Goal: Transaction & Acquisition: Purchase product/service

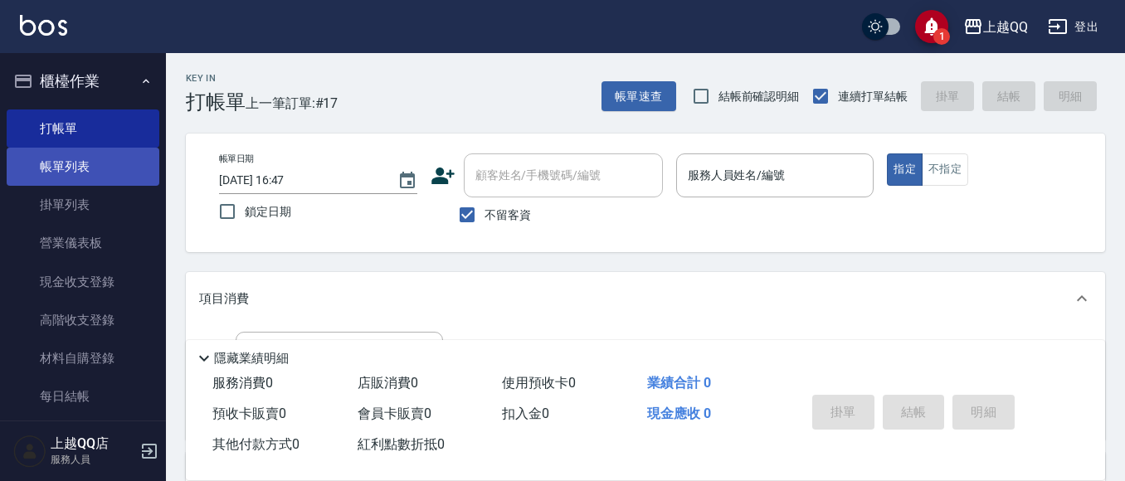
click at [75, 167] on link "帳單列表" at bounding box center [83, 167] width 153 height 38
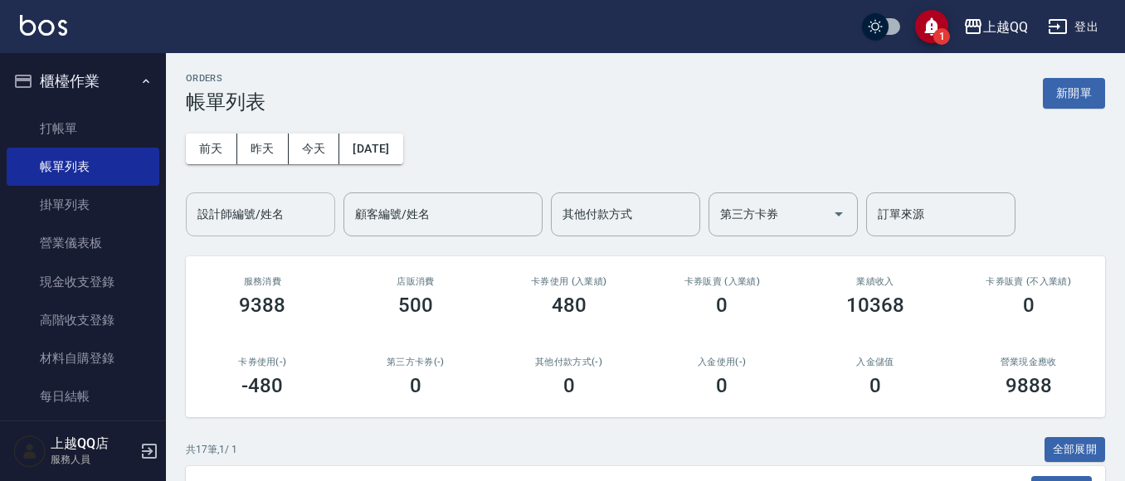
click at [243, 211] on input "設計師編號/姓名" at bounding box center [260, 214] width 134 height 29
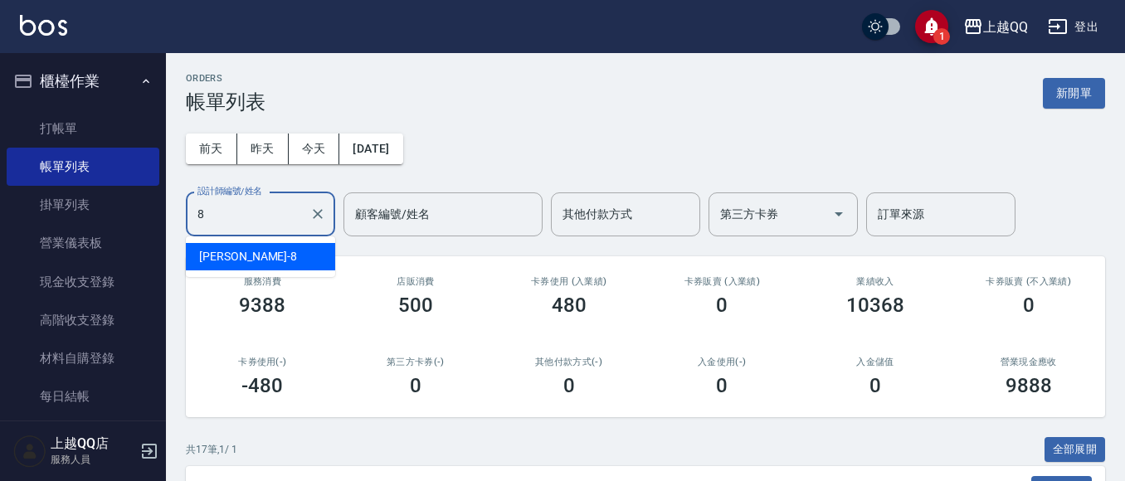
click at [265, 258] on div "[PERSON_NAME] -8" at bounding box center [260, 256] width 149 height 27
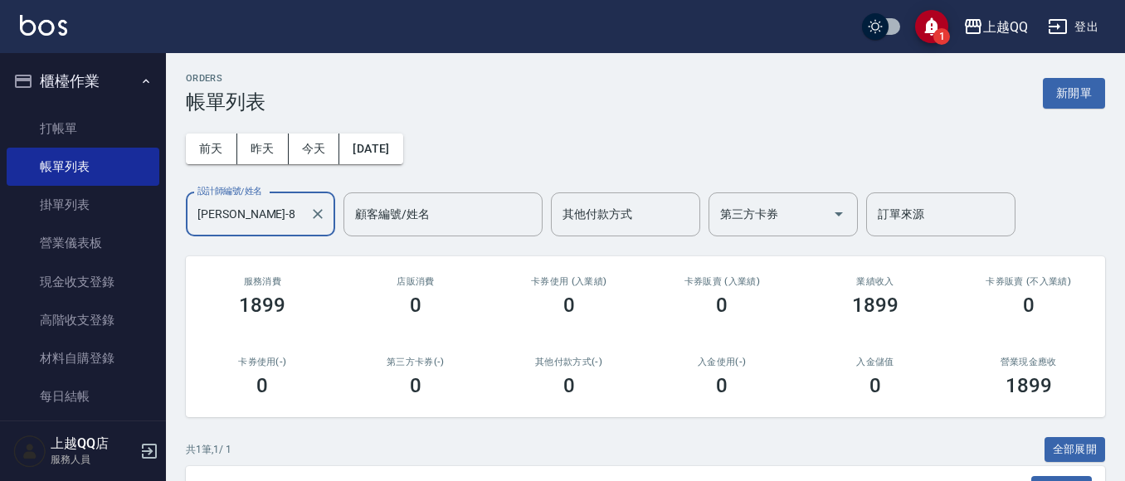
scroll to position [189, 0]
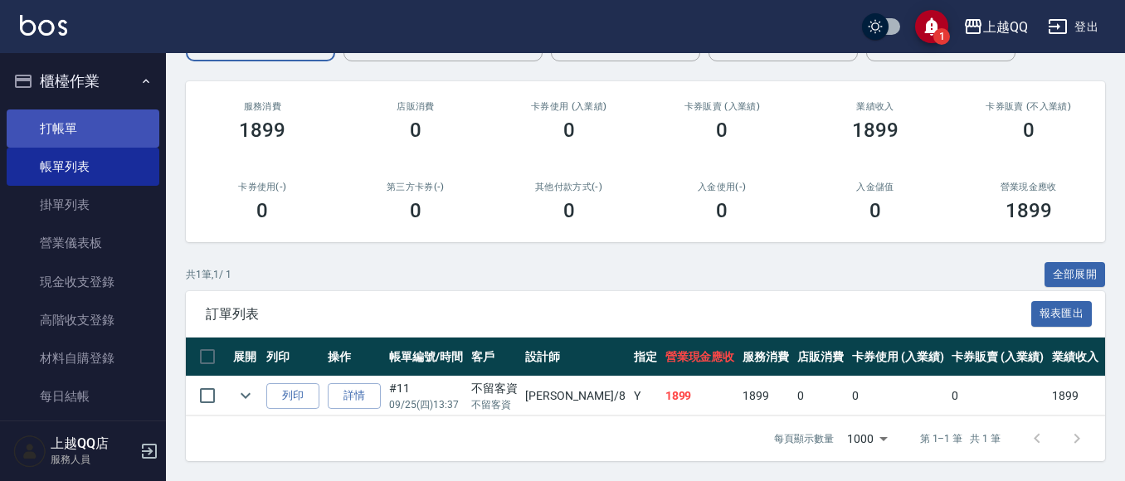
type input "[PERSON_NAME]-8"
click at [55, 119] on link "打帳單" at bounding box center [83, 128] width 153 height 38
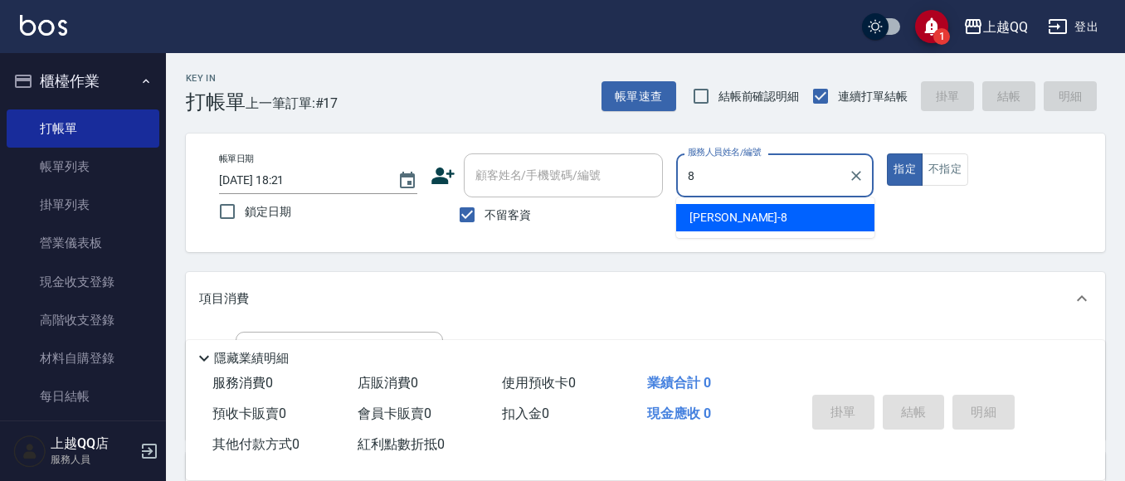
type input "[PERSON_NAME]-8"
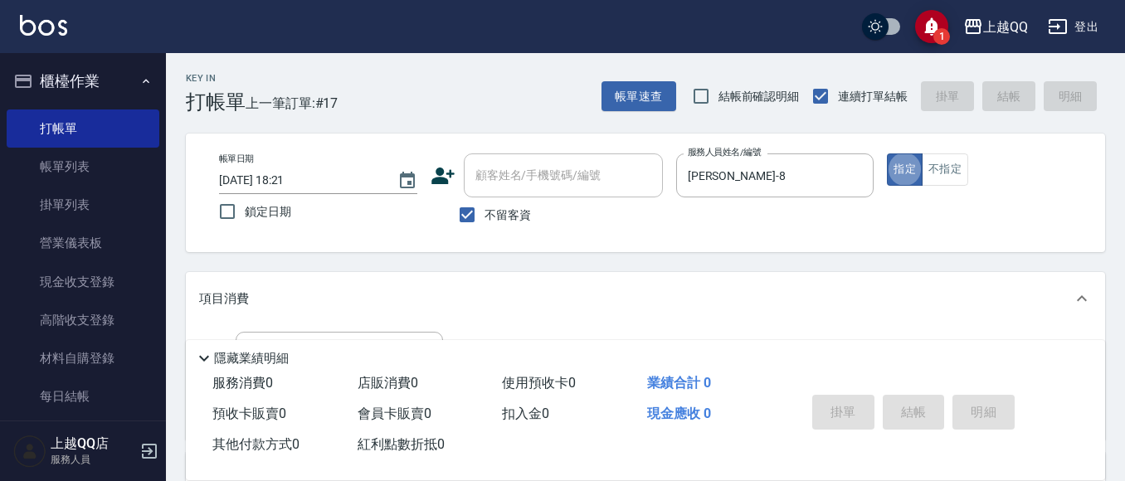
type button "true"
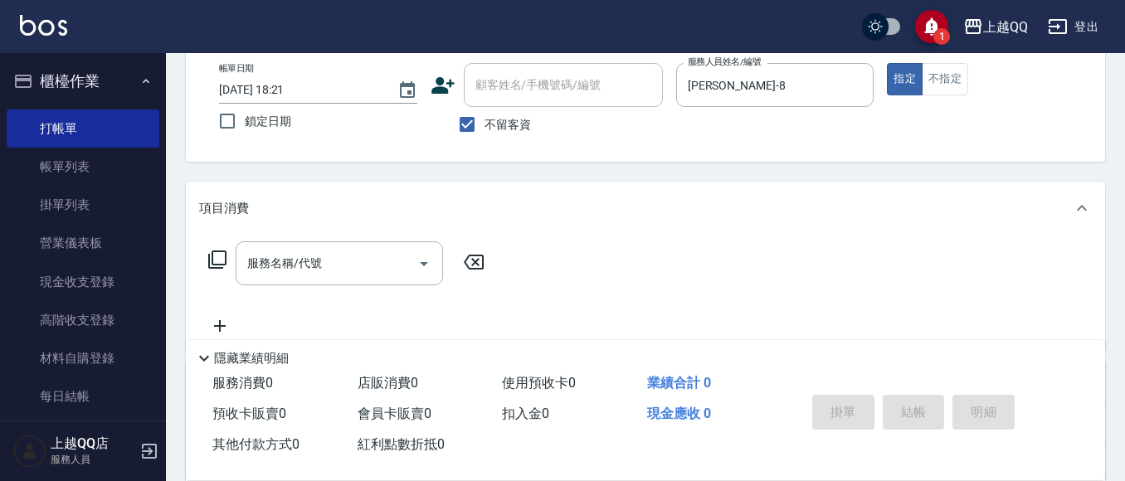
click at [220, 251] on icon at bounding box center [217, 259] width 18 height 18
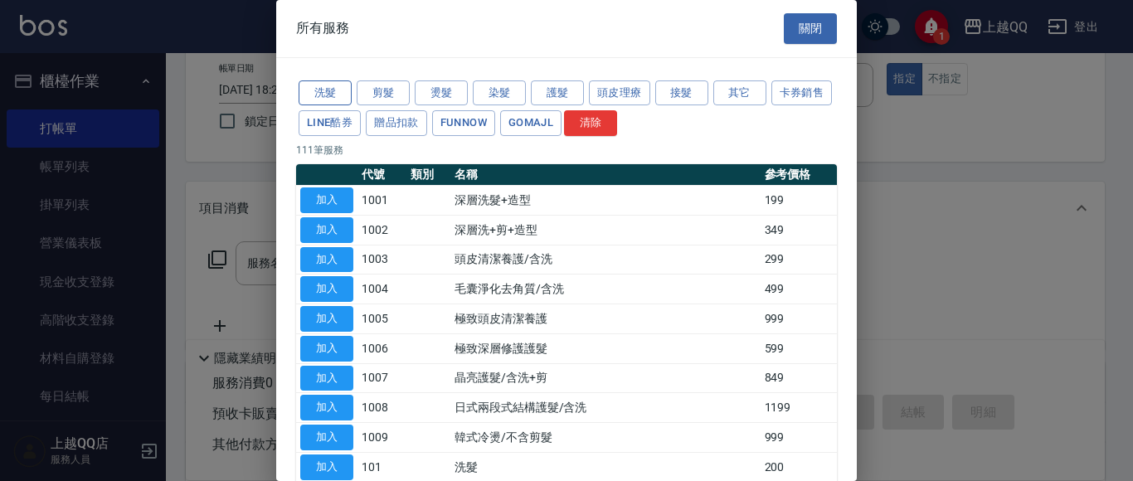
click at [338, 85] on button "洗髮" at bounding box center [325, 93] width 53 height 26
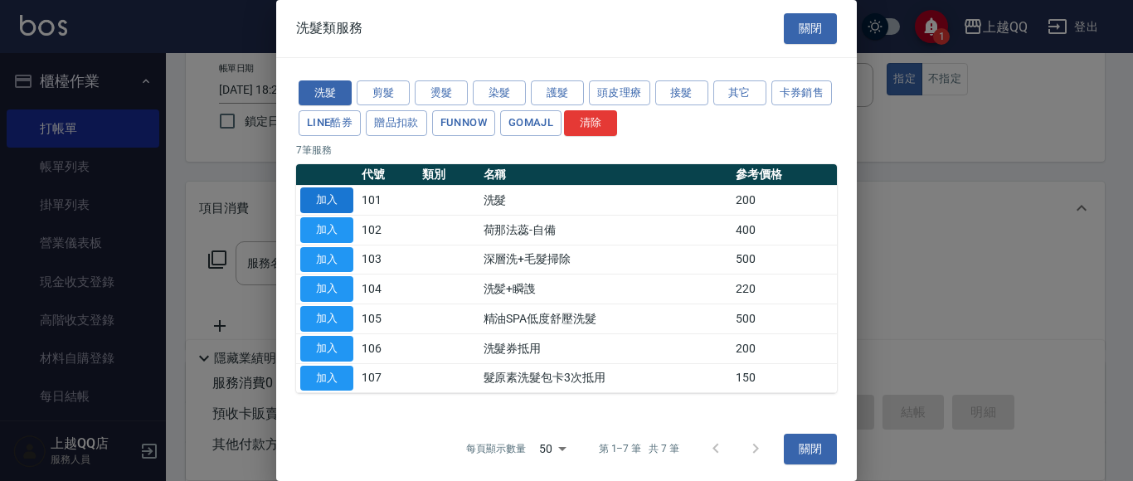
click at [349, 197] on button "加入" at bounding box center [326, 200] width 53 height 26
type input "洗髮(101)"
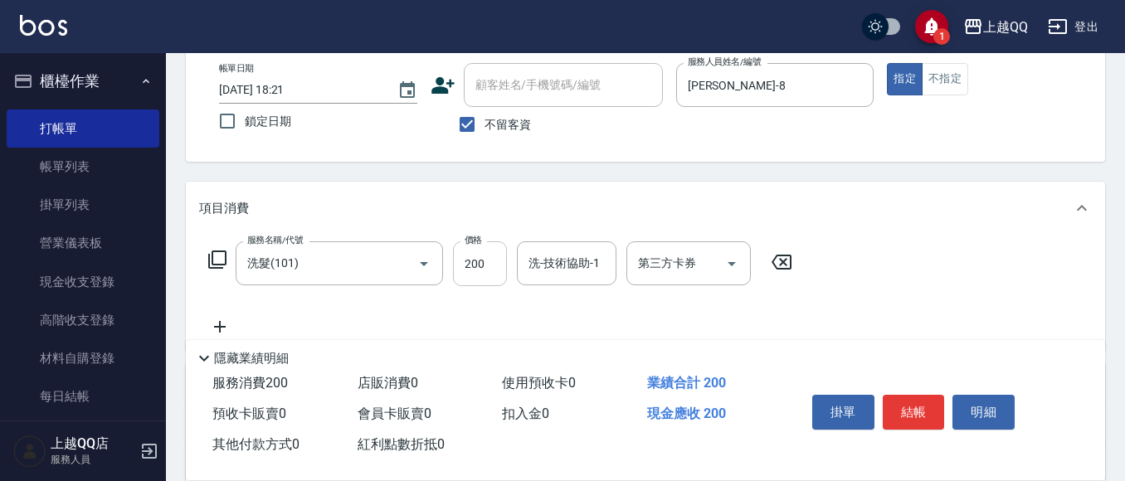
click at [482, 265] on input "200" at bounding box center [480, 263] width 54 height 45
type input "330"
click at [524, 271] on input "洗-技術協助-1" at bounding box center [566, 263] width 85 height 29
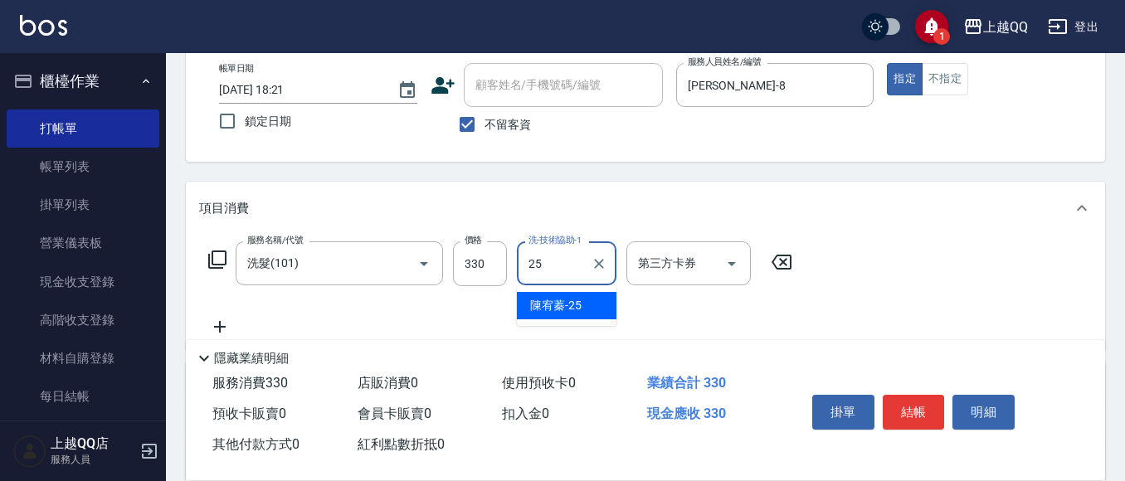
click at [579, 319] on ul "[PERSON_NAME]-25" at bounding box center [567, 305] width 100 height 41
click at [572, 297] on span "[PERSON_NAME]-25" at bounding box center [555, 305] width 51 height 17
type input "[PERSON_NAME]-25"
click at [921, 399] on button "結帳" at bounding box center [913, 412] width 62 height 35
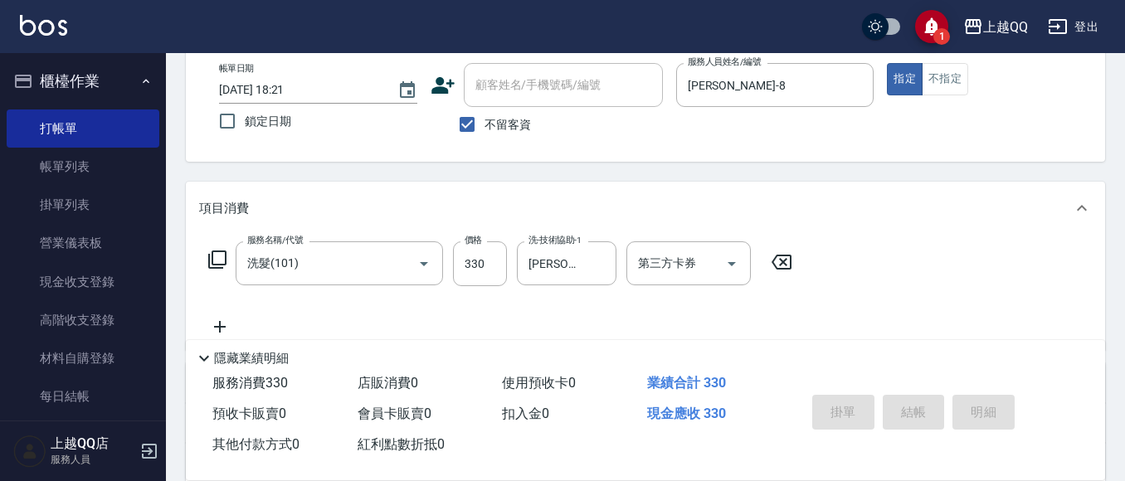
type input "[DATE] 18:22"
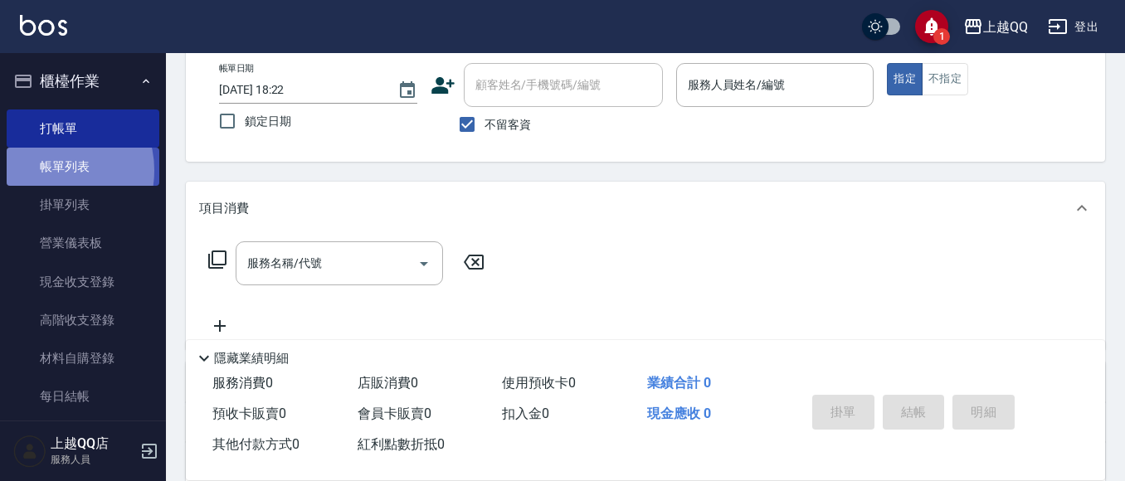
click at [51, 171] on link "帳單列表" at bounding box center [83, 167] width 153 height 38
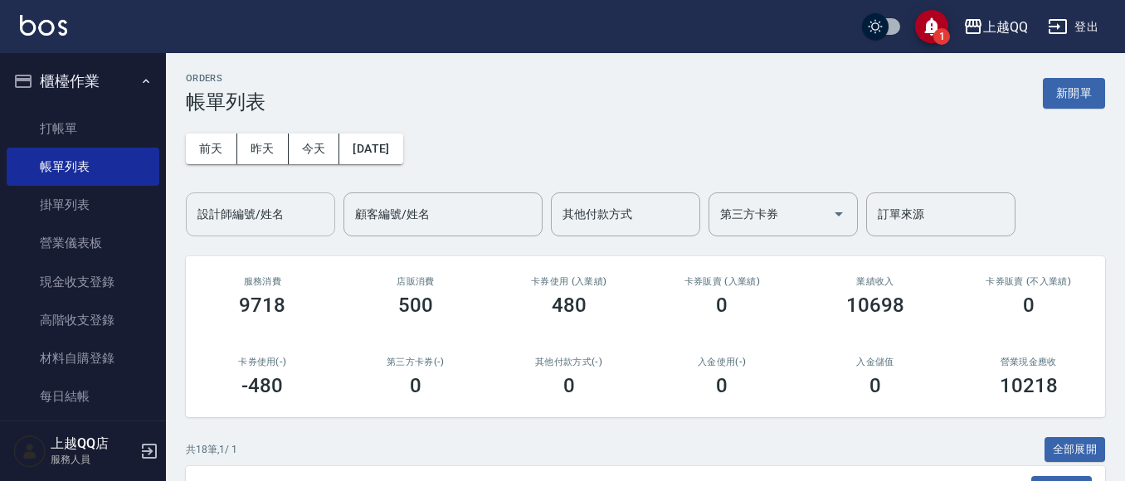
click at [210, 226] on input "設計師編號/姓名" at bounding box center [260, 214] width 134 height 29
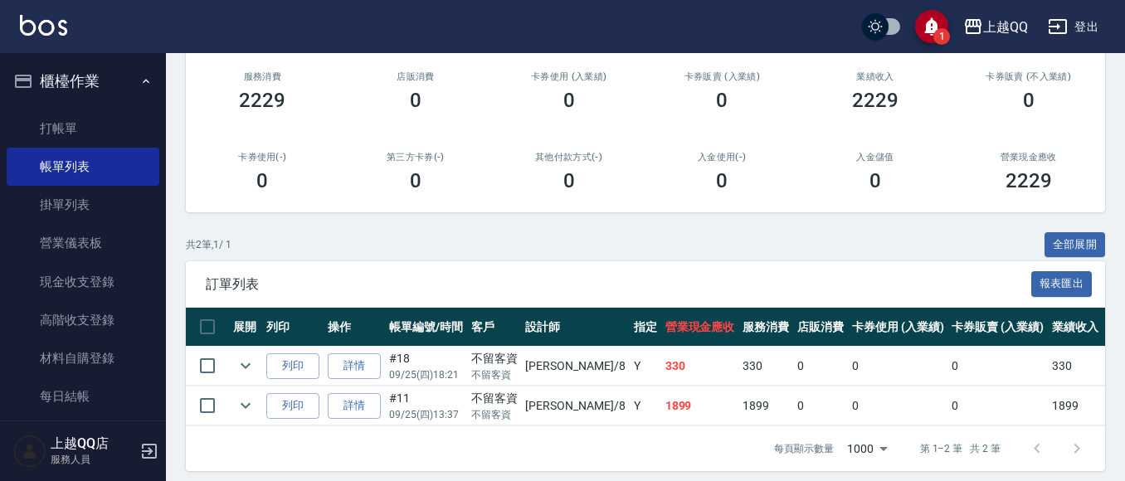
scroll to position [206, 0]
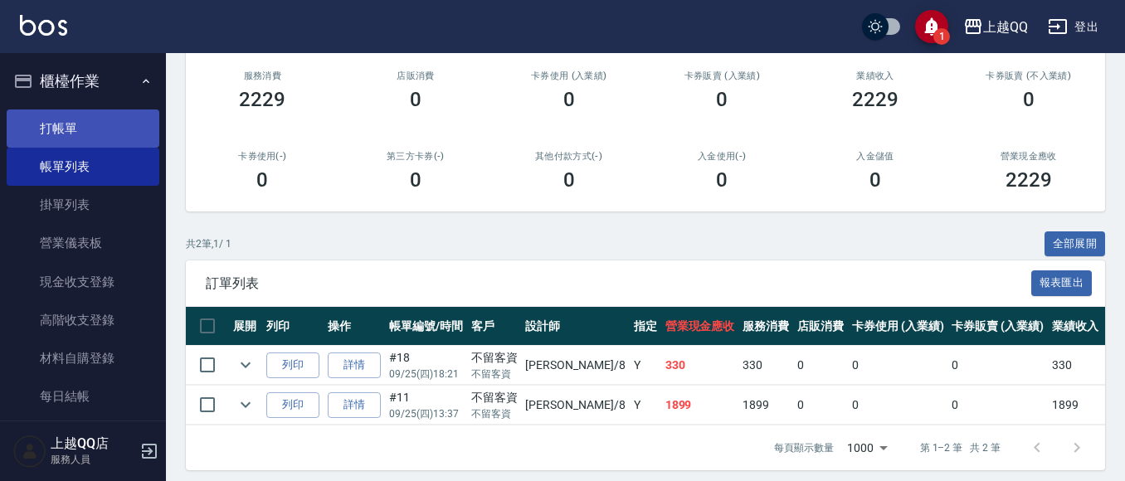
type input "[PERSON_NAME]-8"
click at [50, 129] on link "打帳單" at bounding box center [83, 128] width 153 height 38
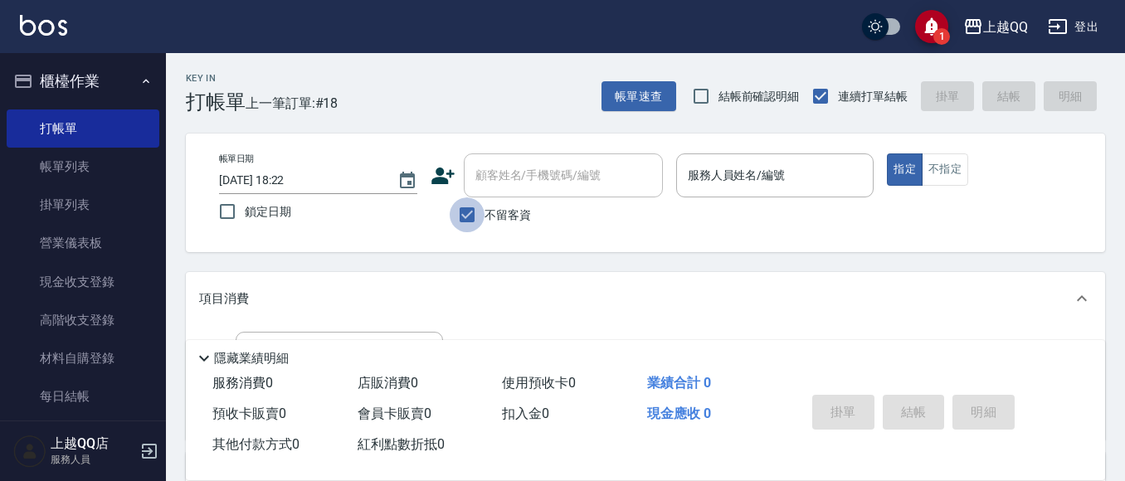
click at [467, 215] on input "不留客資" at bounding box center [467, 214] width 35 height 35
checkbox input "false"
click at [493, 175] on div "顧客姓名/手機號碼/編號 顧客姓名/手機號碼/編號" at bounding box center [563, 175] width 199 height 44
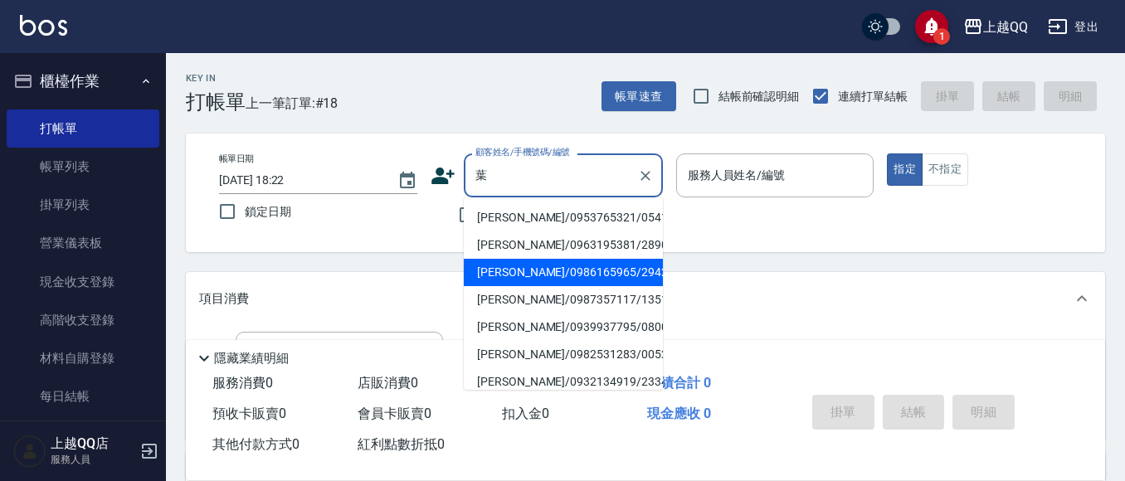
click at [508, 275] on li "[PERSON_NAME]/0986165965/2942" at bounding box center [563, 272] width 199 height 27
type input "[PERSON_NAME]/0986165965/2942"
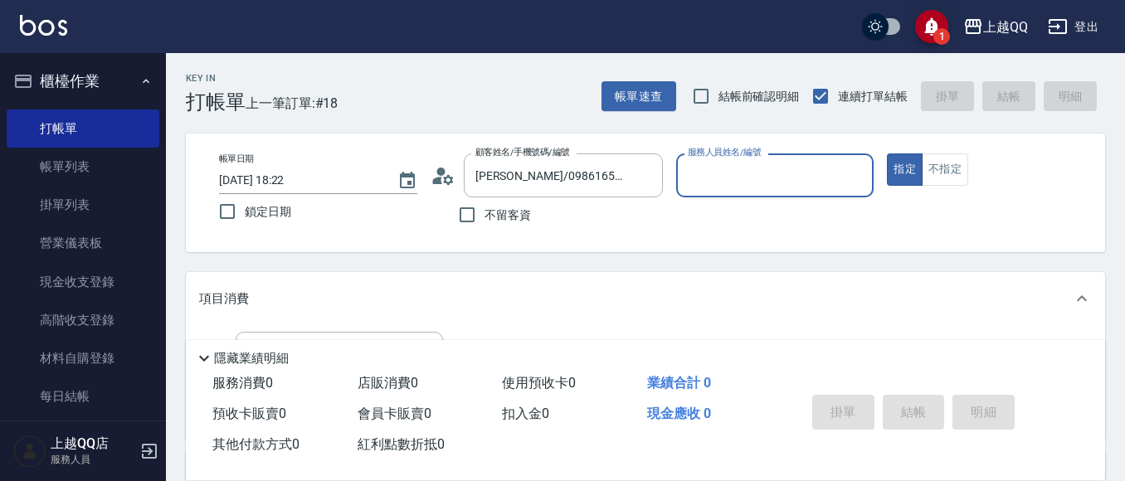
type input "[PERSON_NAME]-8"
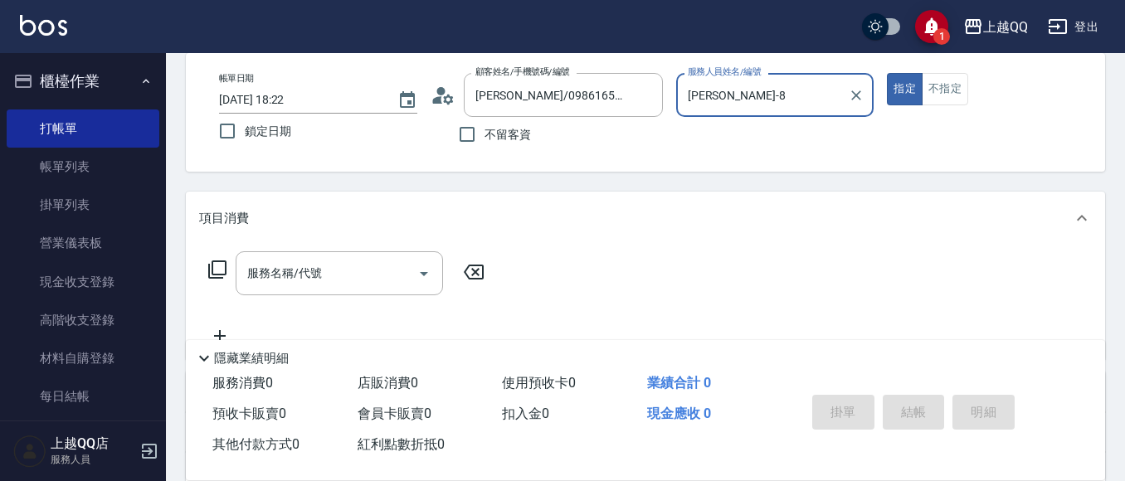
scroll to position [110, 0]
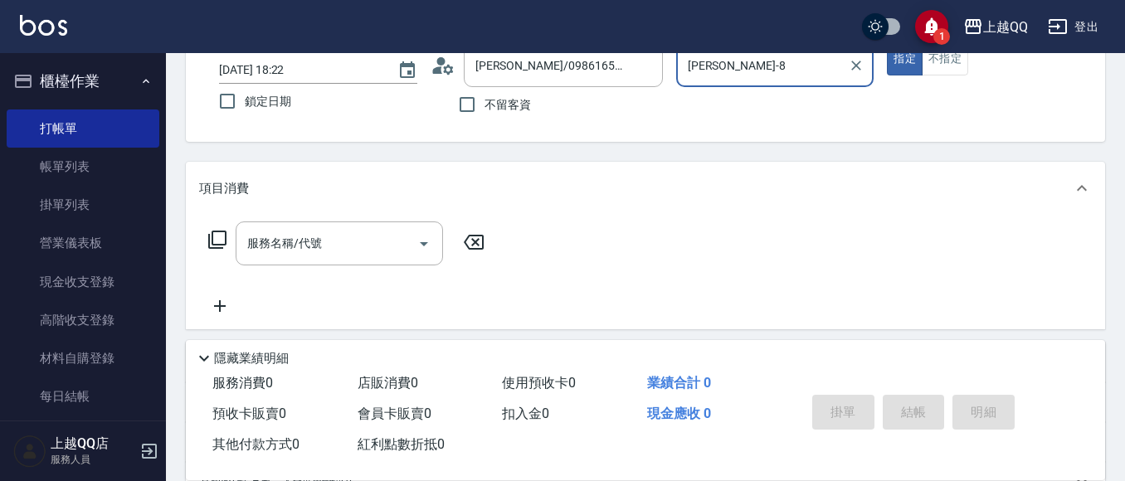
click at [211, 237] on icon at bounding box center [217, 240] width 18 height 18
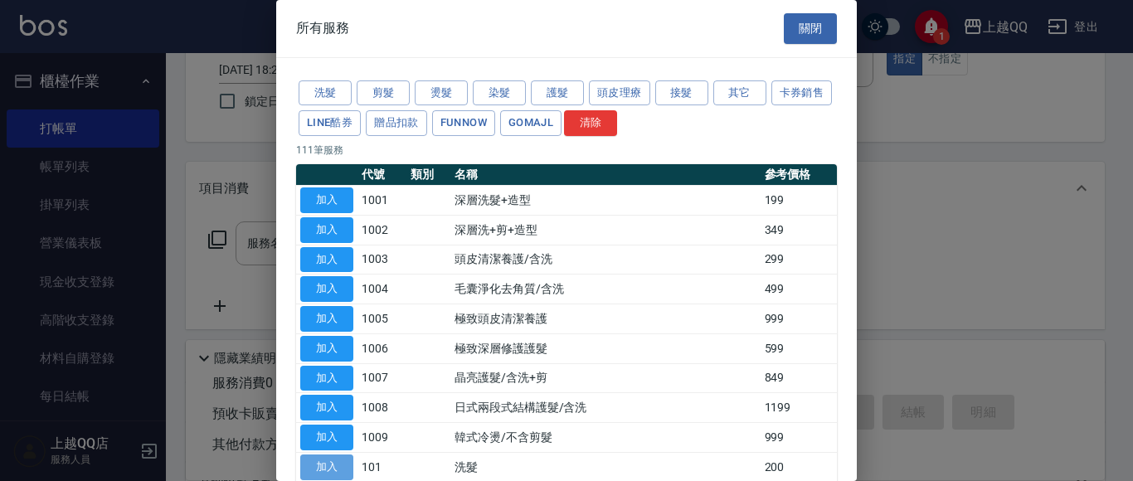
click at [330, 474] on button "加入" at bounding box center [326, 467] width 53 height 26
type input "洗髮(101)"
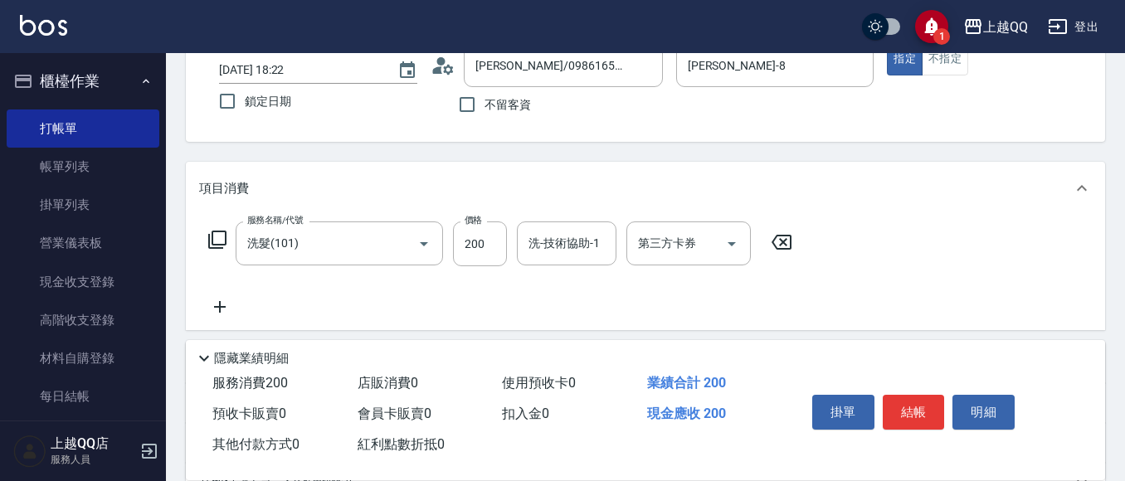
click at [220, 236] on icon at bounding box center [217, 240] width 20 height 20
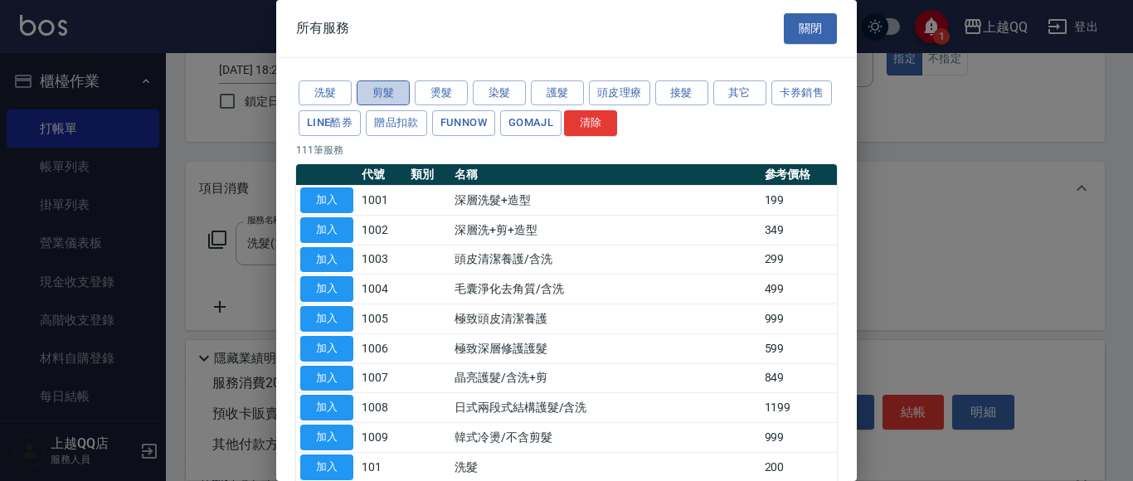
click at [389, 87] on button "剪髮" at bounding box center [383, 93] width 53 height 26
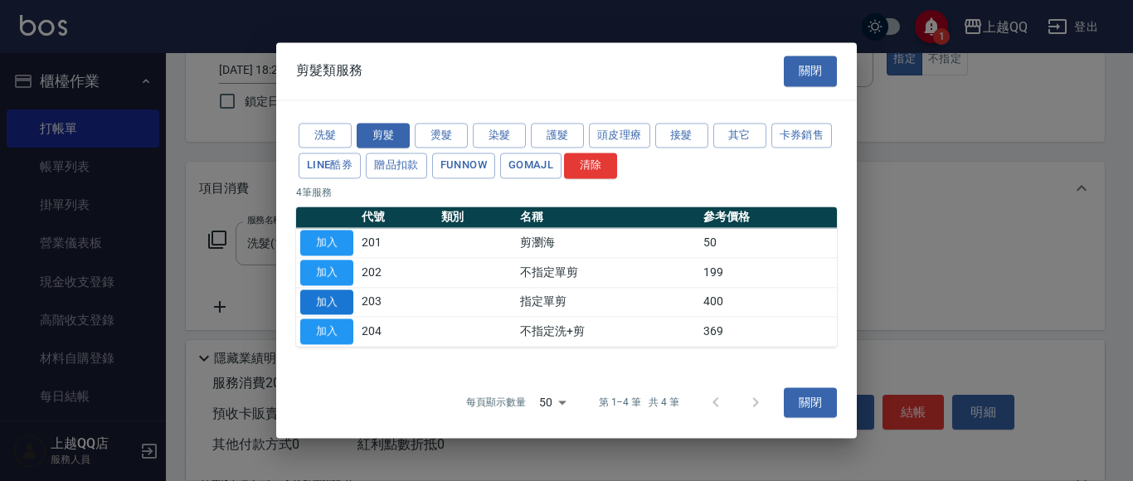
click at [310, 306] on button "加入" at bounding box center [326, 302] width 53 height 26
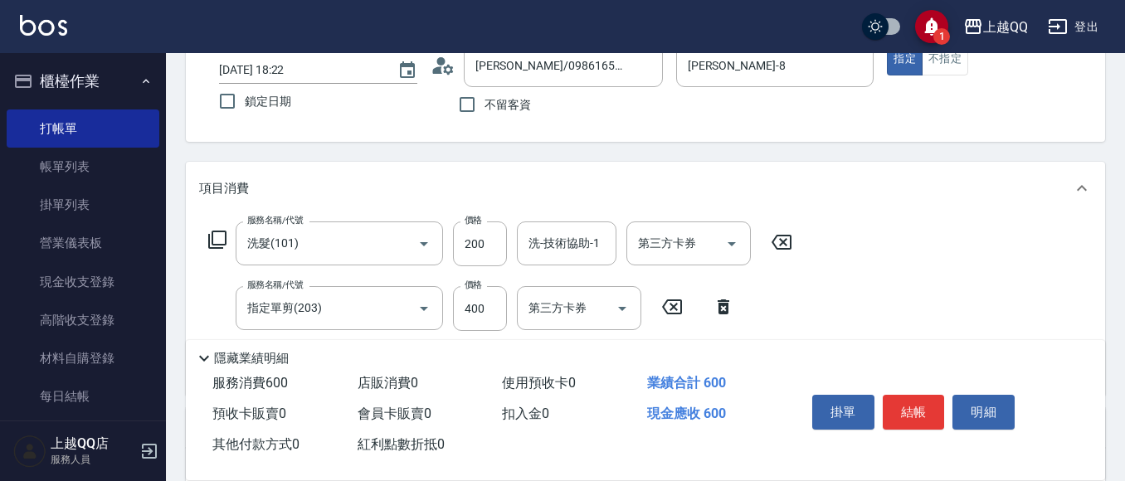
click at [217, 238] on icon at bounding box center [217, 240] width 20 height 20
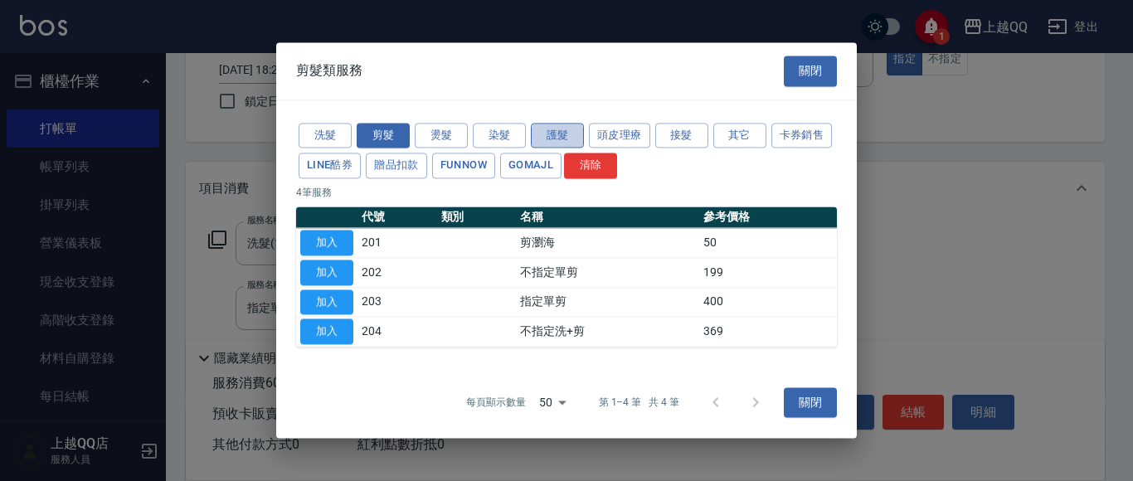
click at [566, 143] on button "護髮" at bounding box center [557, 136] width 53 height 26
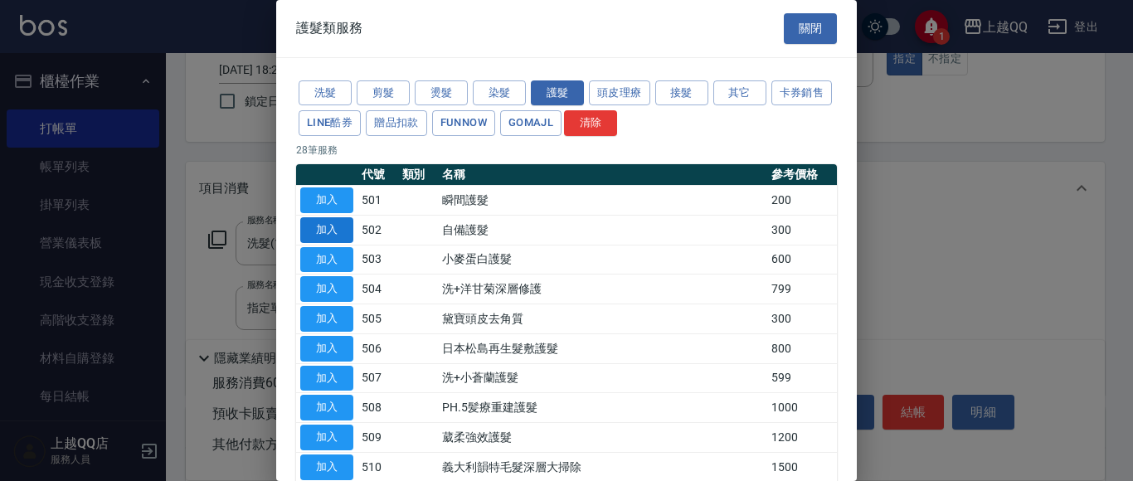
click at [333, 229] on button "加入" at bounding box center [326, 230] width 53 height 26
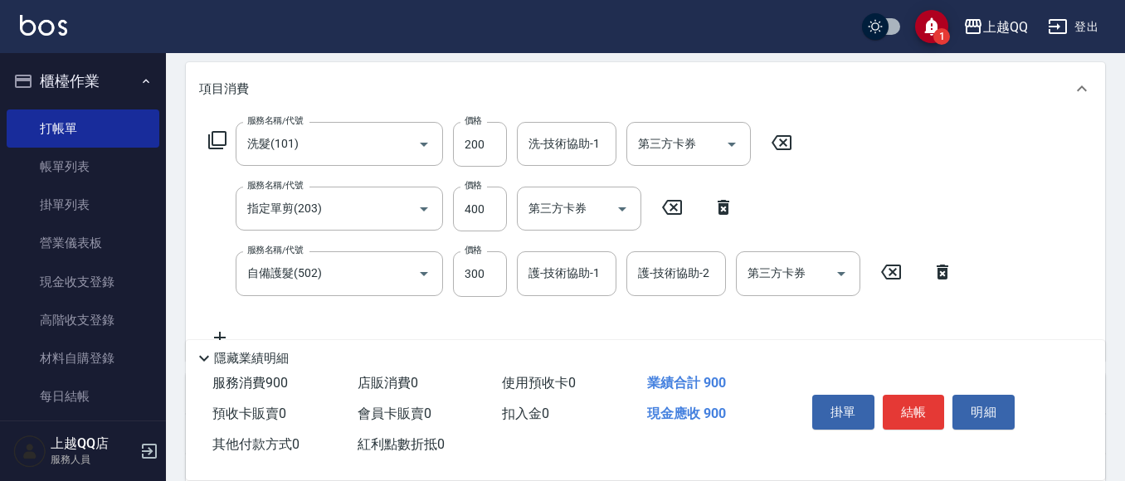
scroll to position [229, 0]
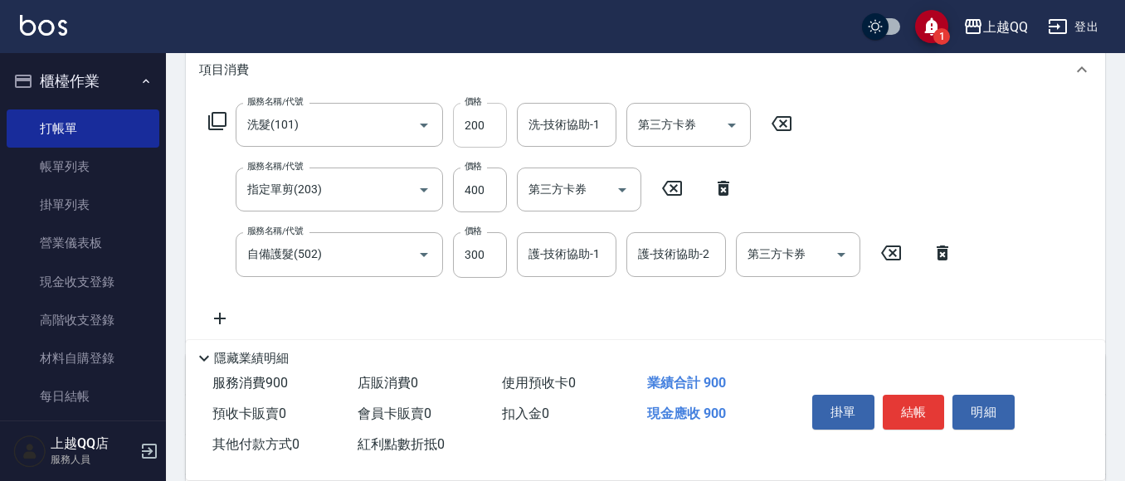
click at [498, 126] on input "200" at bounding box center [480, 125] width 54 height 45
type input "230"
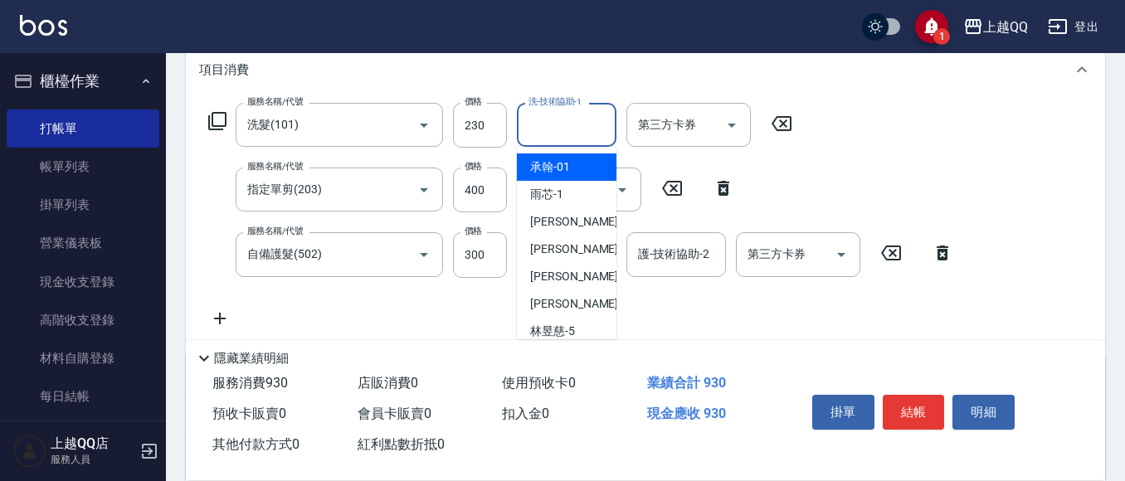
click at [527, 126] on input "洗-技術協助-1" at bounding box center [566, 124] width 85 height 29
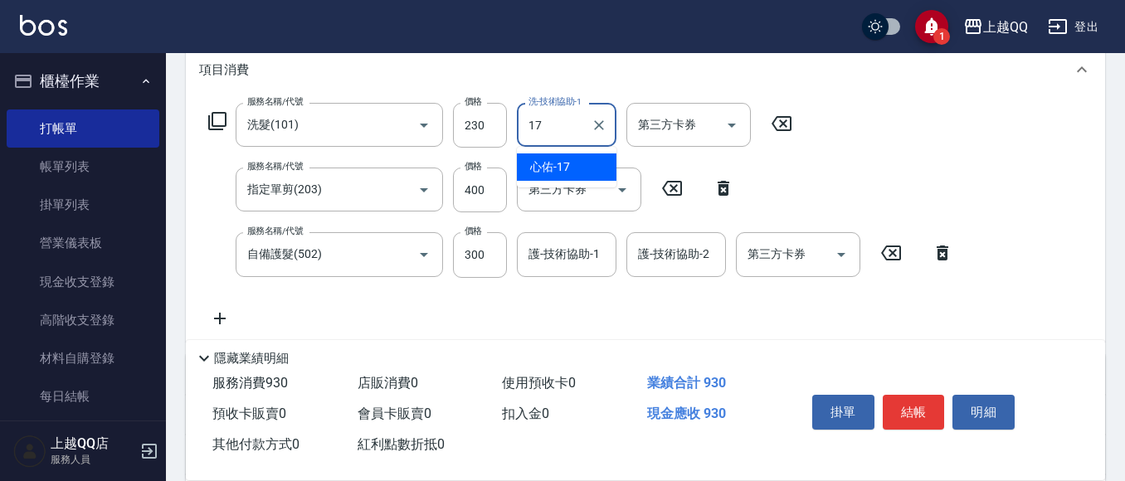
click at [539, 158] on span "心佑 -17" at bounding box center [550, 166] width 40 height 17
type input "心佑-17"
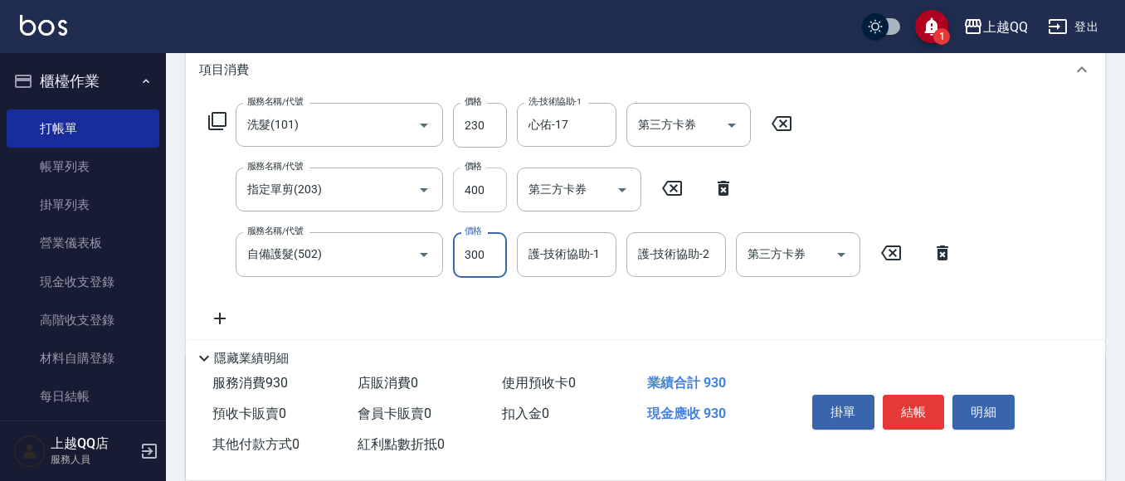
click at [502, 182] on input "400" at bounding box center [480, 190] width 54 height 45
click at [490, 197] on input "400" at bounding box center [480, 190] width 54 height 45
type input "350"
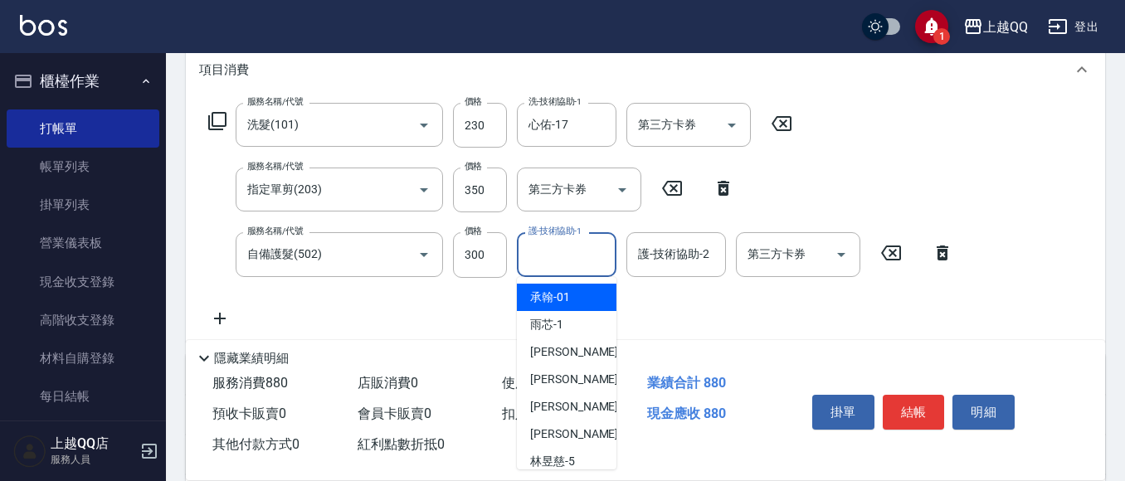
click at [553, 251] on input "護-技術協助-1" at bounding box center [566, 254] width 85 height 29
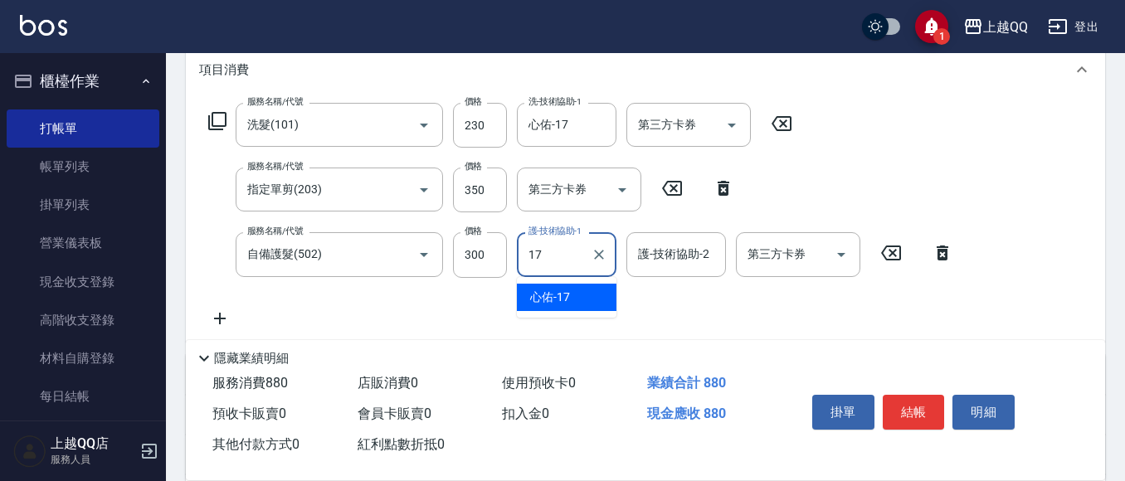
click at [571, 296] on div "心佑 -17" at bounding box center [567, 297] width 100 height 27
type input "心佑-17"
click at [215, 119] on icon at bounding box center [217, 121] width 20 height 20
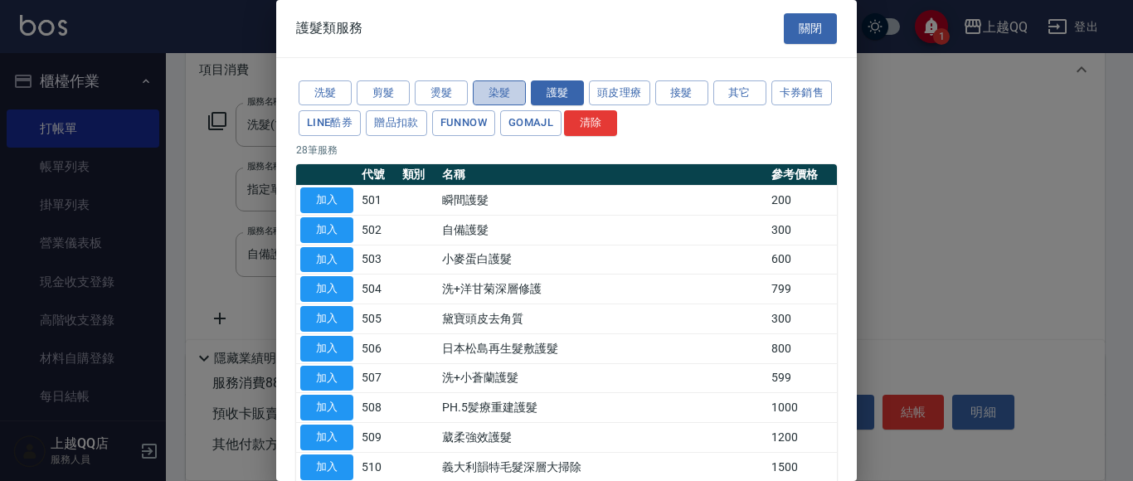
click at [499, 93] on button "染髮" at bounding box center [499, 93] width 53 height 26
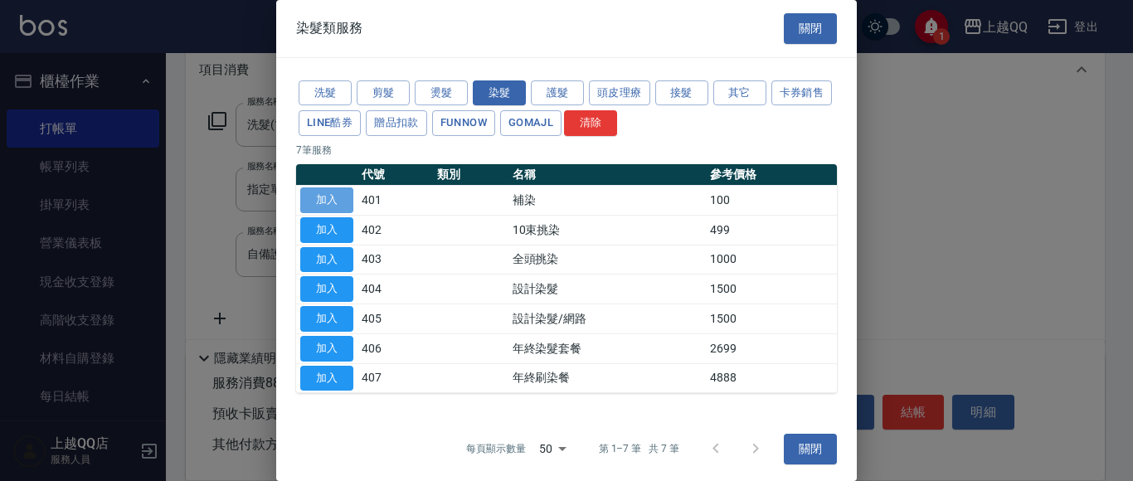
click at [313, 190] on button "加入" at bounding box center [326, 200] width 53 height 26
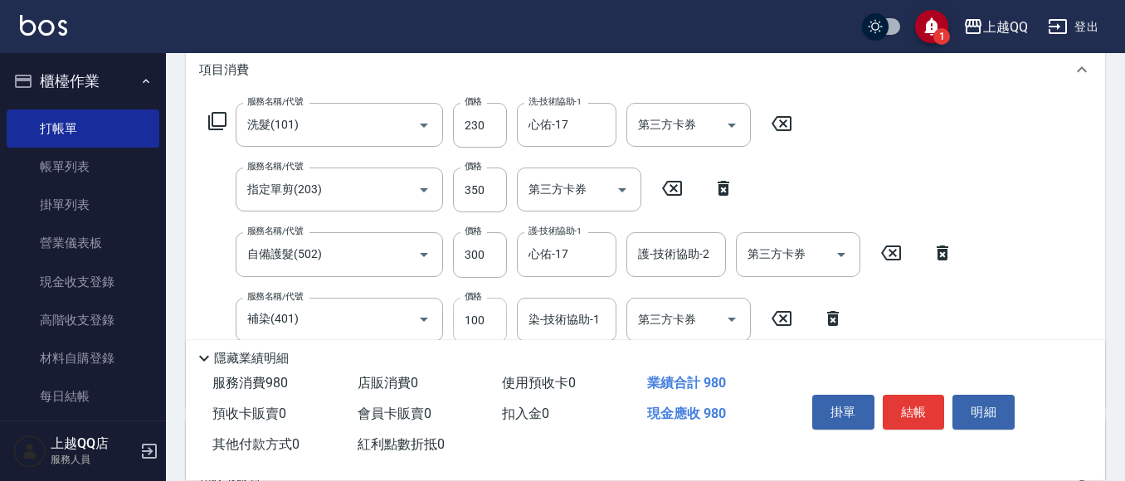
click at [499, 323] on input "100" at bounding box center [480, 320] width 54 height 45
type input "500"
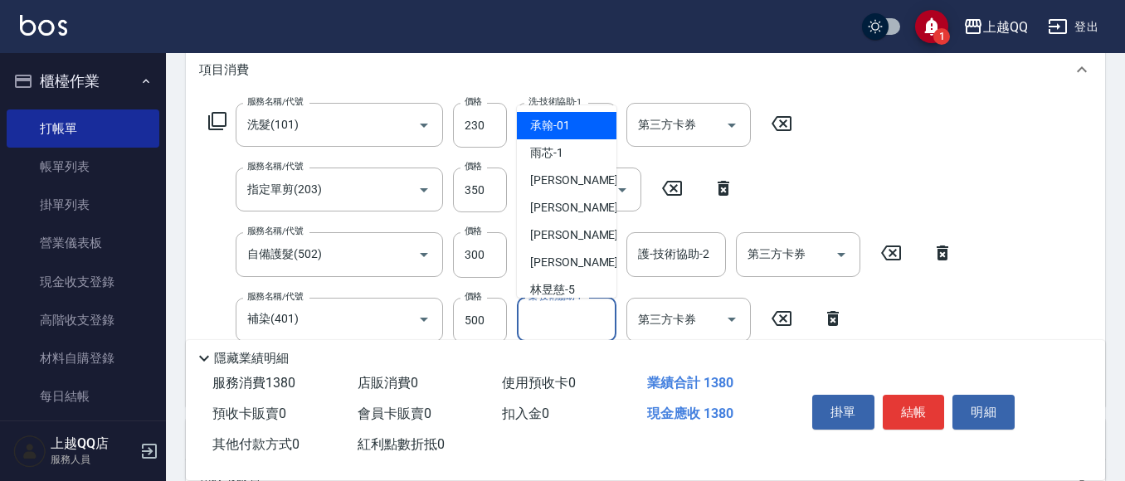
click at [541, 319] on div "染-技術協助-1 染-技術協助-1" at bounding box center [567, 320] width 100 height 44
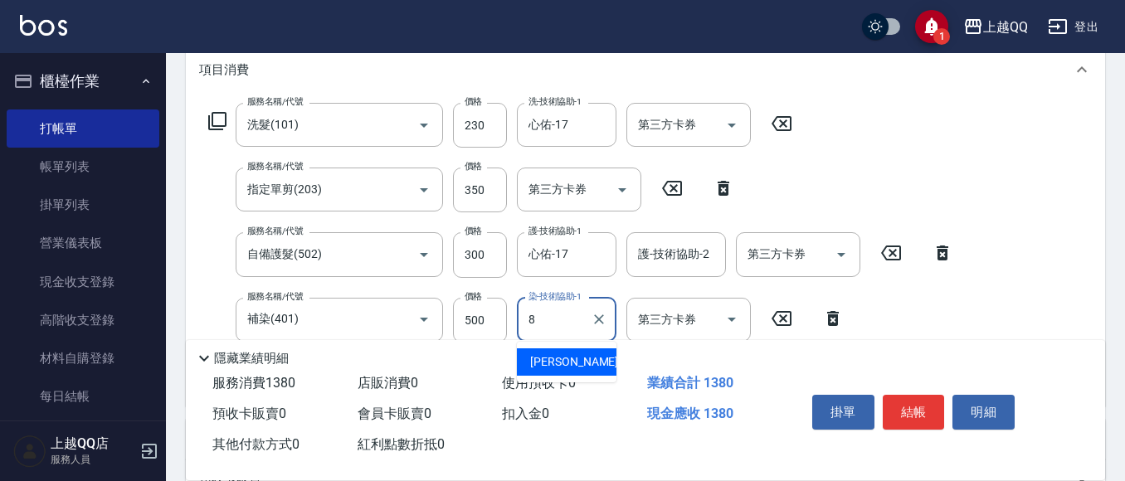
click at [564, 352] on div "[PERSON_NAME] -8" at bounding box center [567, 361] width 100 height 27
type input "[PERSON_NAME]-8"
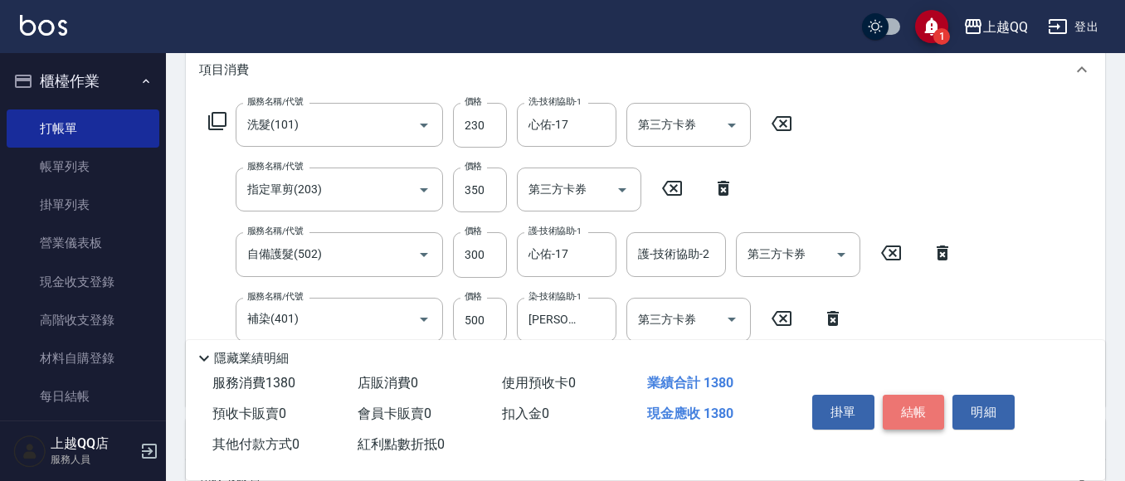
click at [930, 413] on button "結帳" at bounding box center [913, 412] width 62 height 35
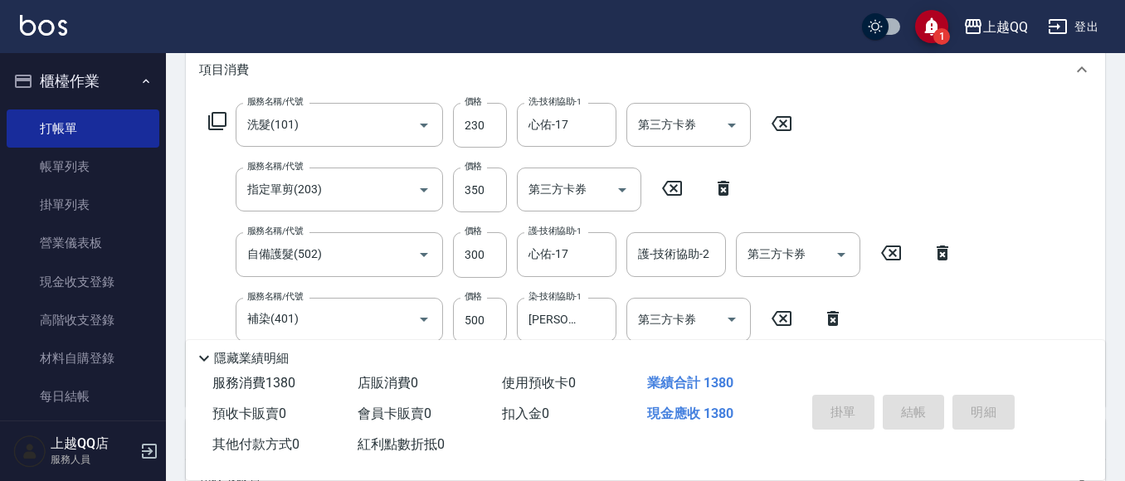
scroll to position [0, 0]
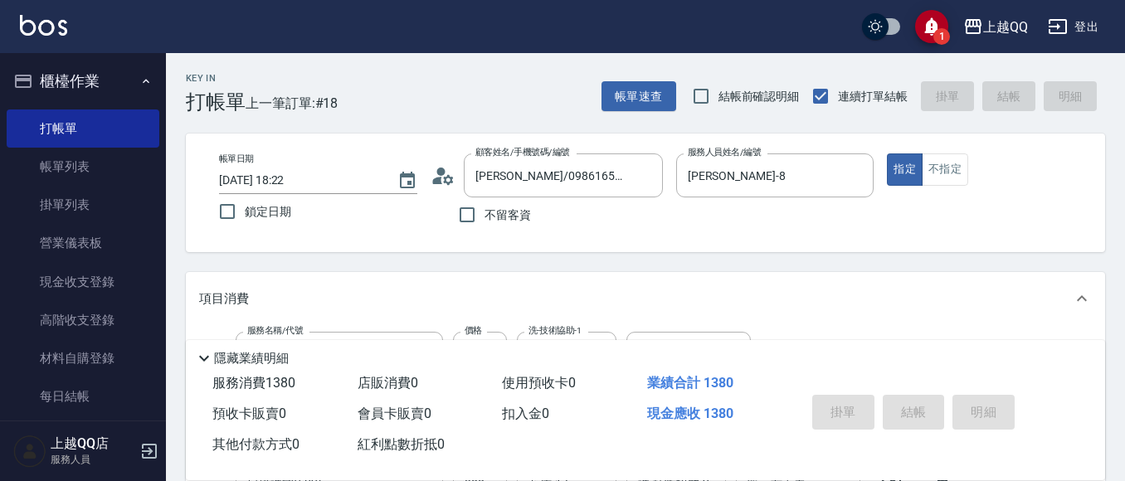
type input "[DATE] 18:23"
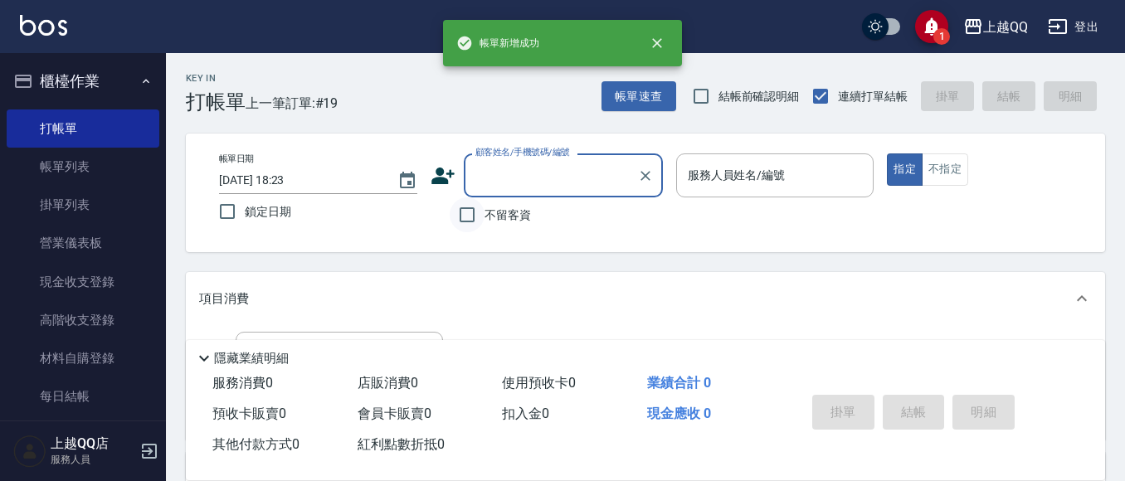
click at [464, 215] on input "不留客資" at bounding box center [467, 214] width 35 height 35
checkbox input "true"
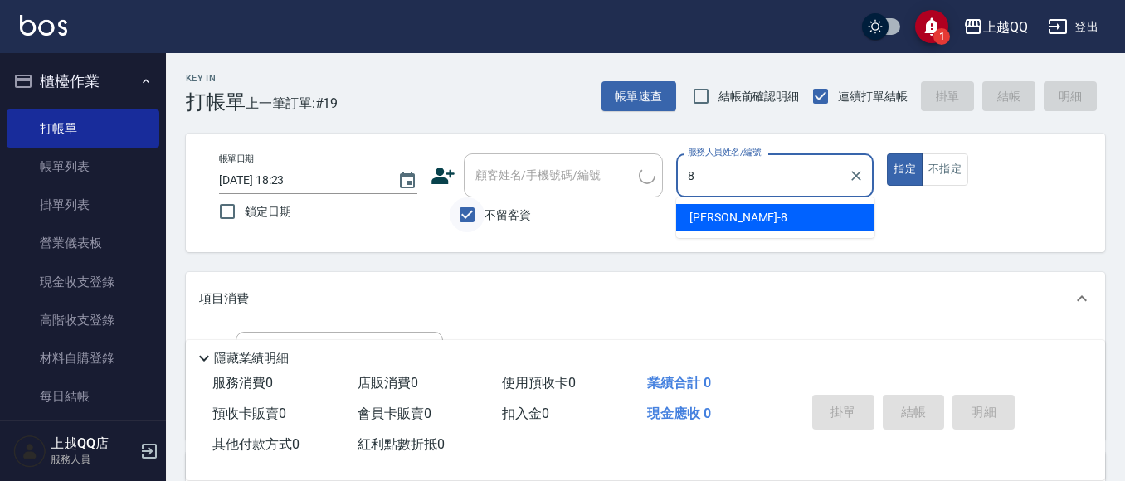
type input "[PERSON_NAME]-8"
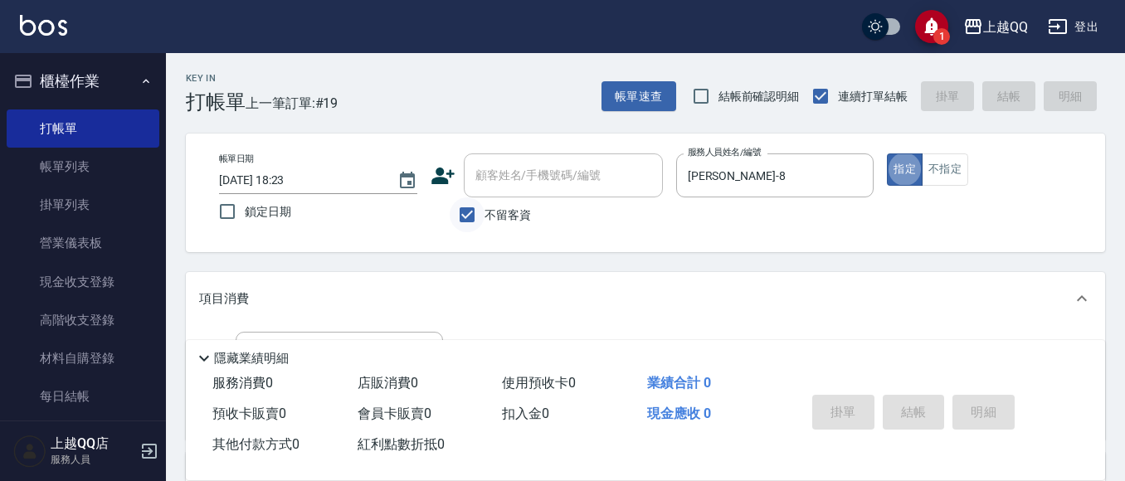
type button "true"
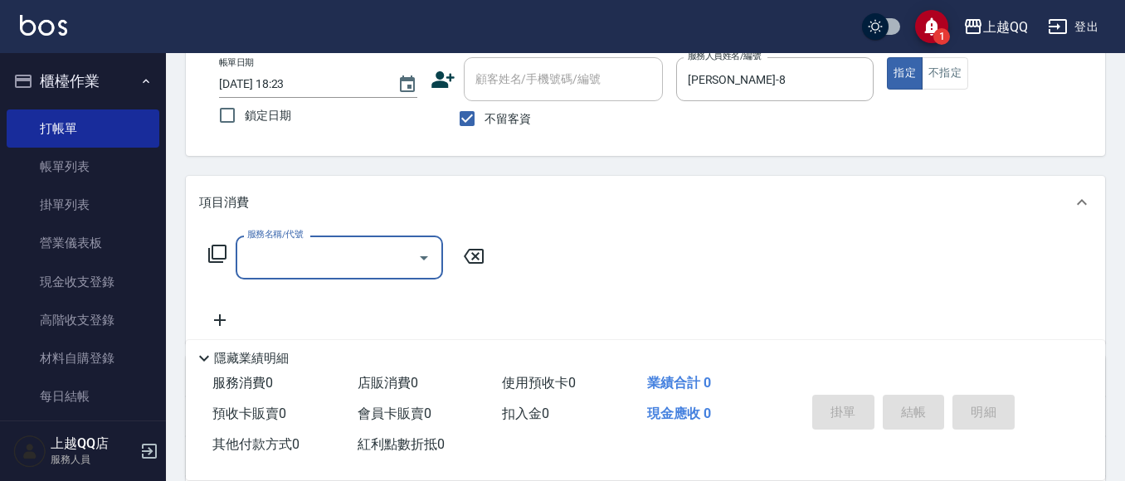
scroll to position [97, 0]
click at [217, 248] on icon at bounding box center [217, 253] width 20 height 20
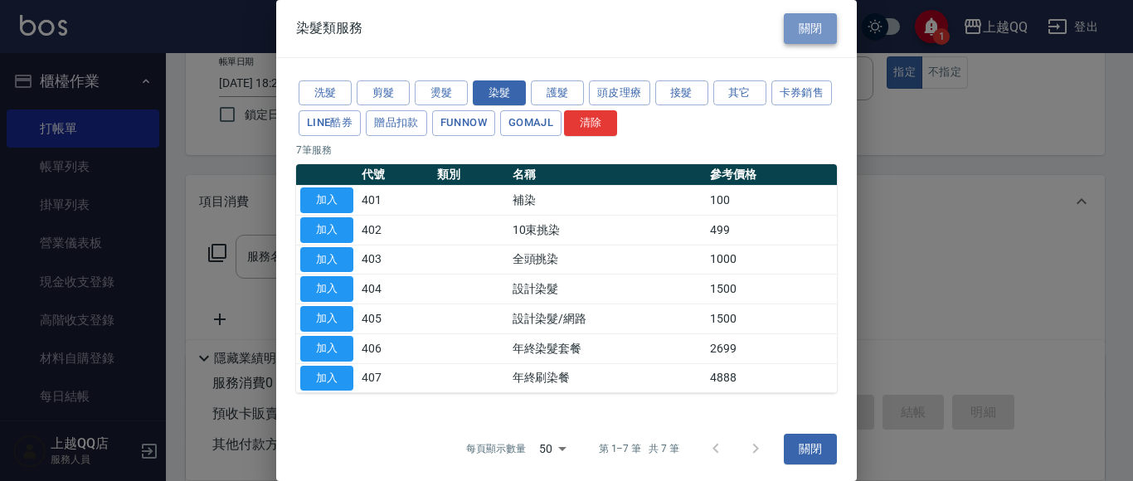
click at [800, 27] on button "關閉" at bounding box center [810, 28] width 53 height 31
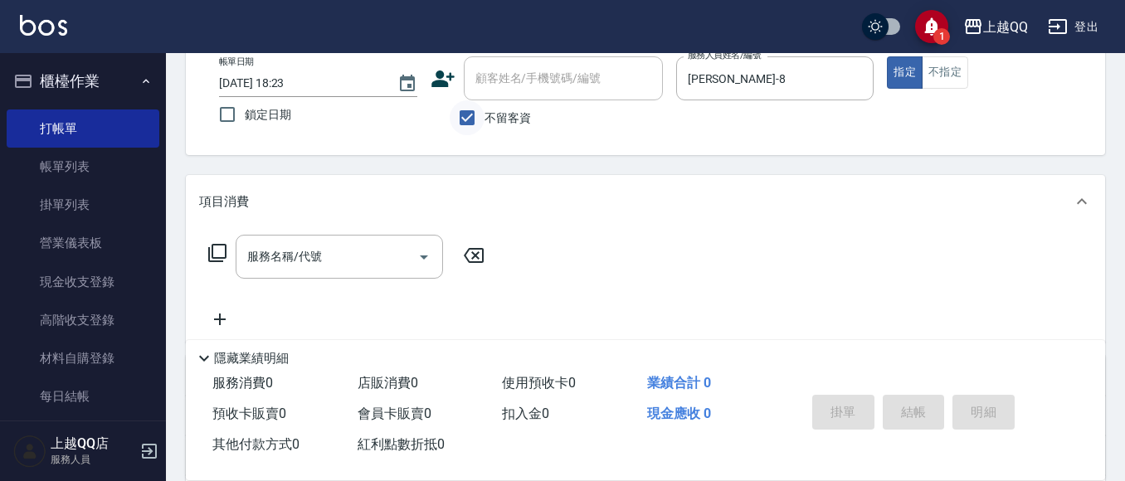
click at [469, 116] on input "不留客資" at bounding box center [467, 117] width 35 height 35
checkbox input "false"
click at [485, 85] on input "顧客姓名/手機號碼/編號" at bounding box center [550, 78] width 159 height 29
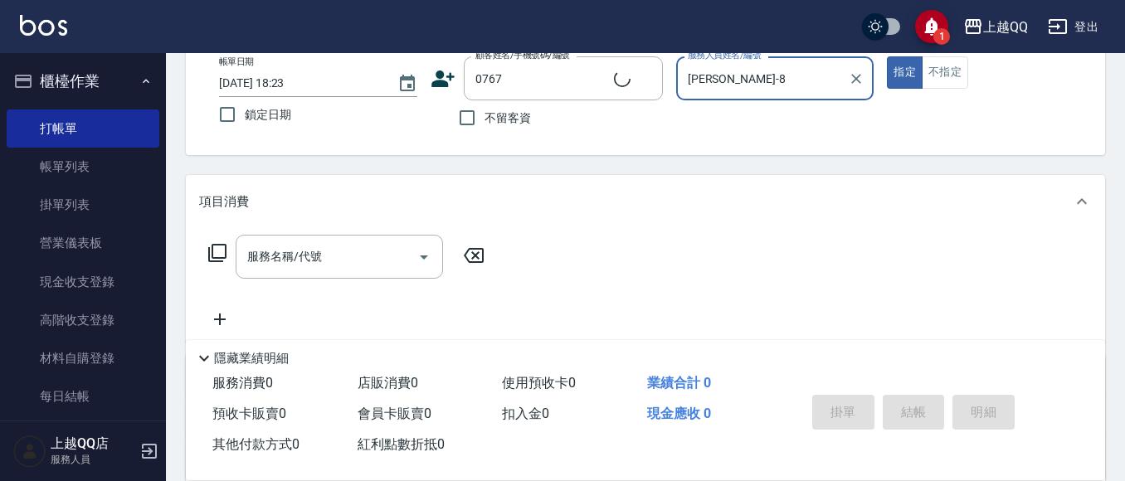
type input "[PERSON_NAME]/0989130467/0767"
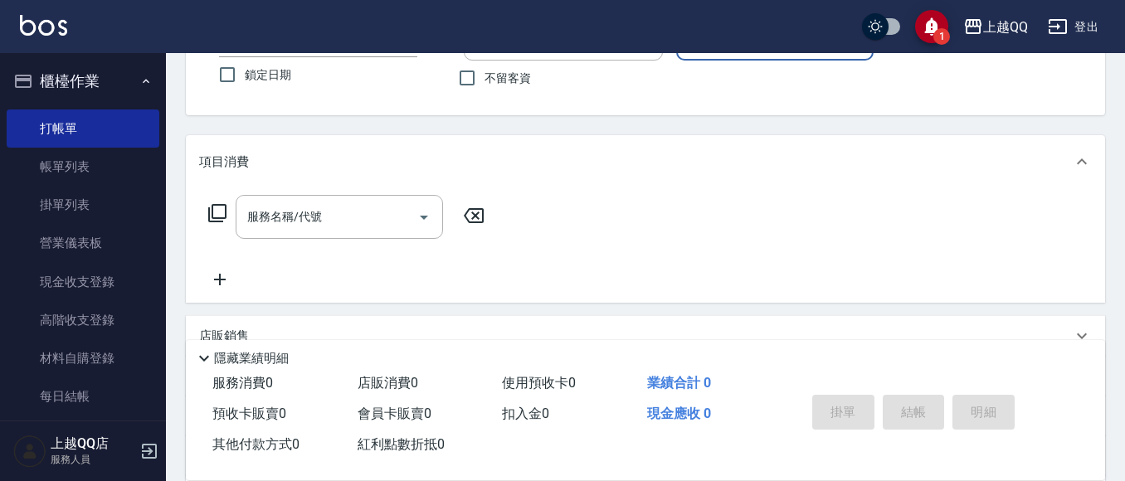
scroll to position [155, 0]
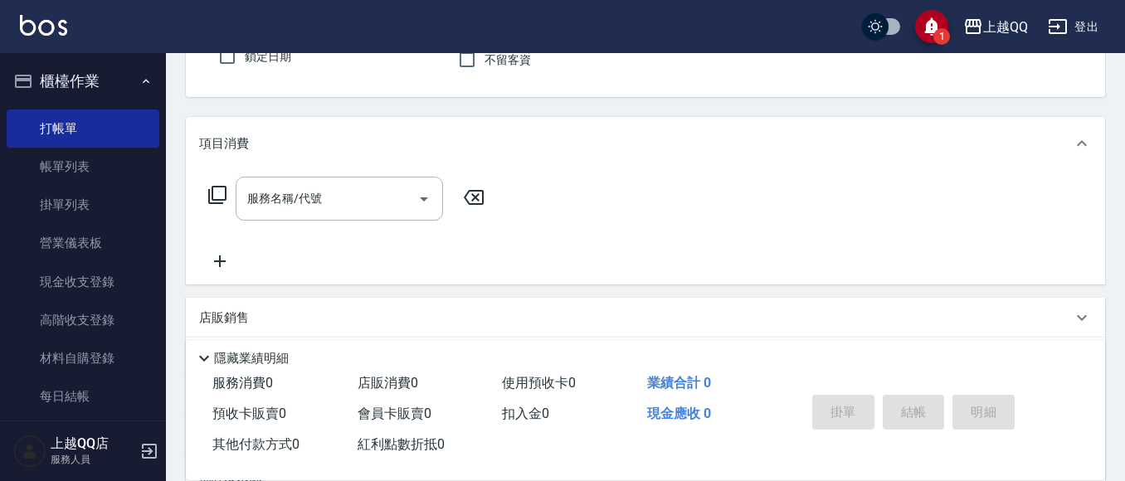
click at [209, 193] on icon at bounding box center [217, 195] width 18 height 18
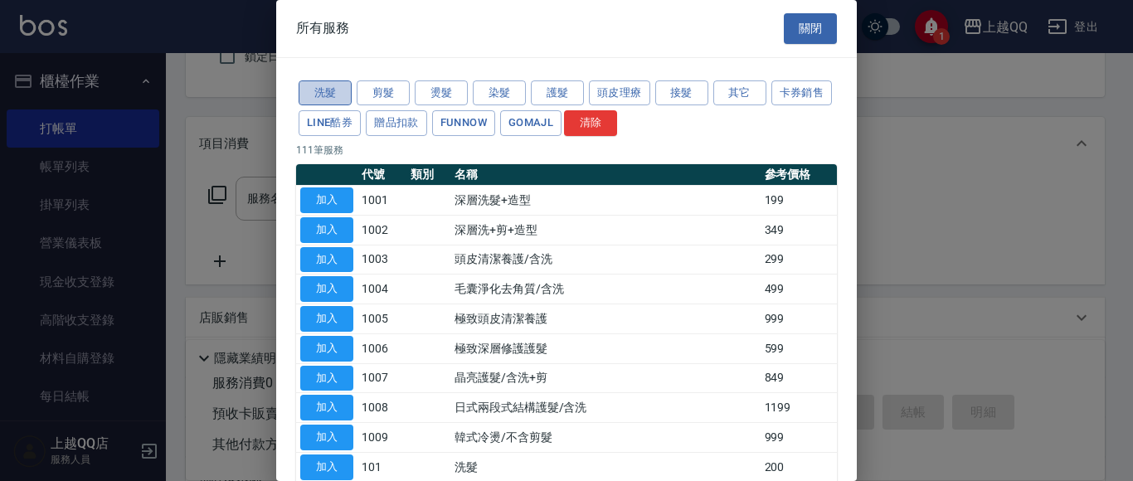
click at [332, 92] on button "洗髮" at bounding box center [325, 93] width 53 height 26
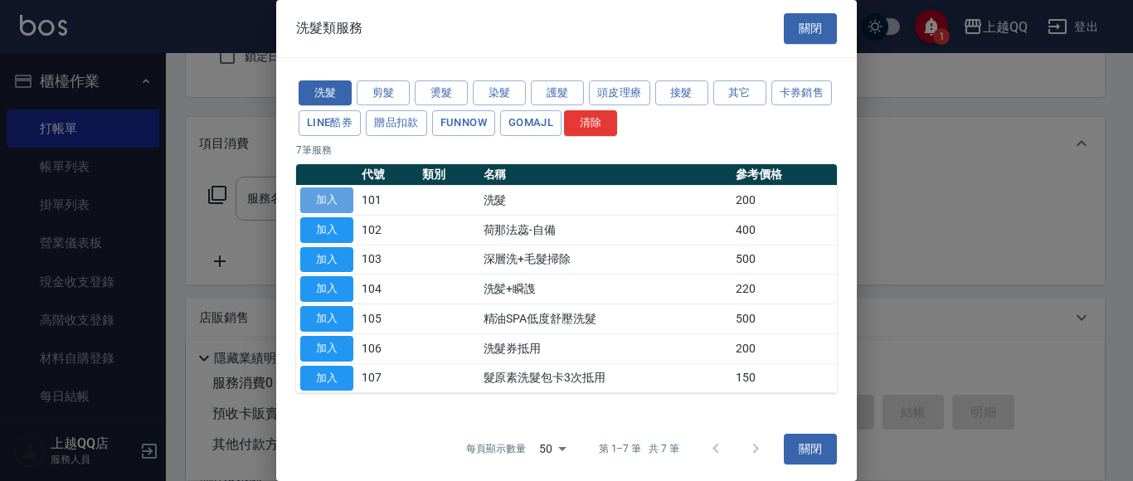
click at [335, 199] on button "加入" at bounding box center [326, 200] width 53 height 26
type input "洗髮(101)"
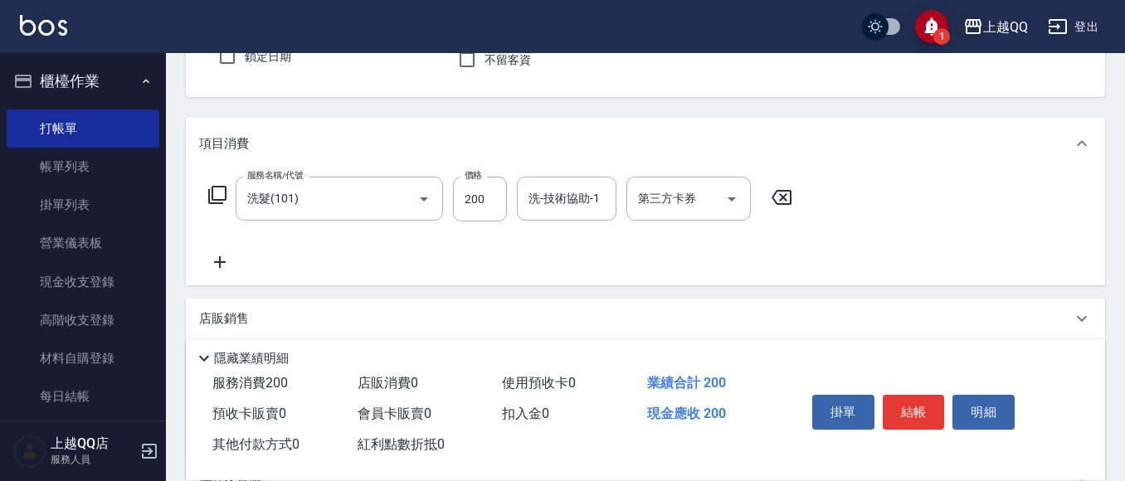
click at [216, 193] on icon at bounding box center [217, 195] width 20 height 20
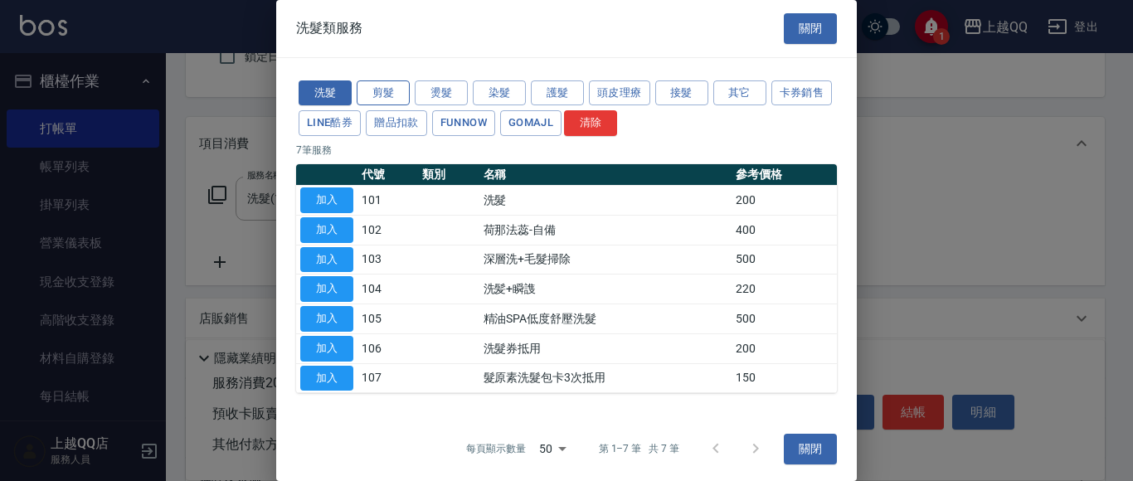
click at [399, 93] on button "剪髮" at bounding box center [383, 93] width 53 height 26
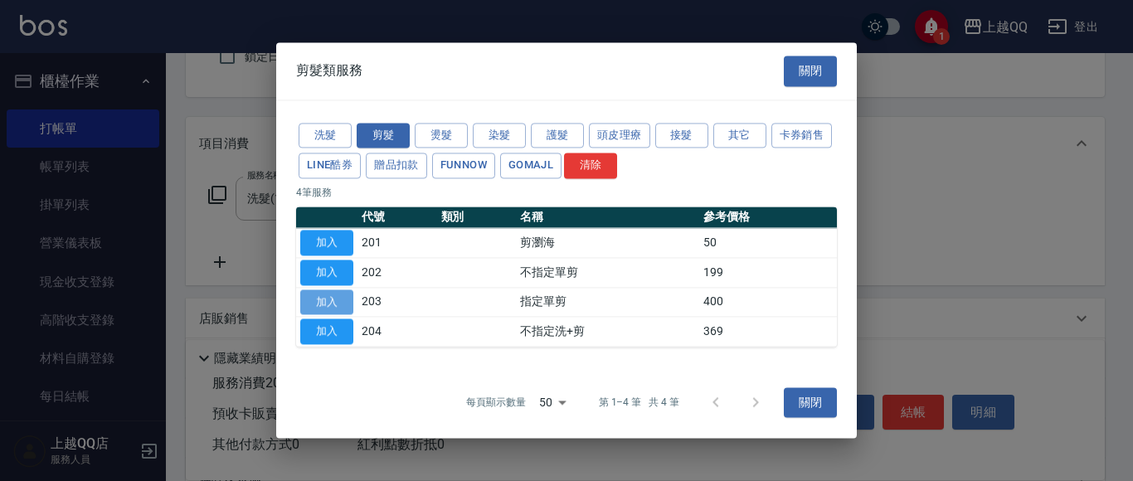
click at [329, 303] on button "加入" at bounding box center [326, 302] width 53 height 26
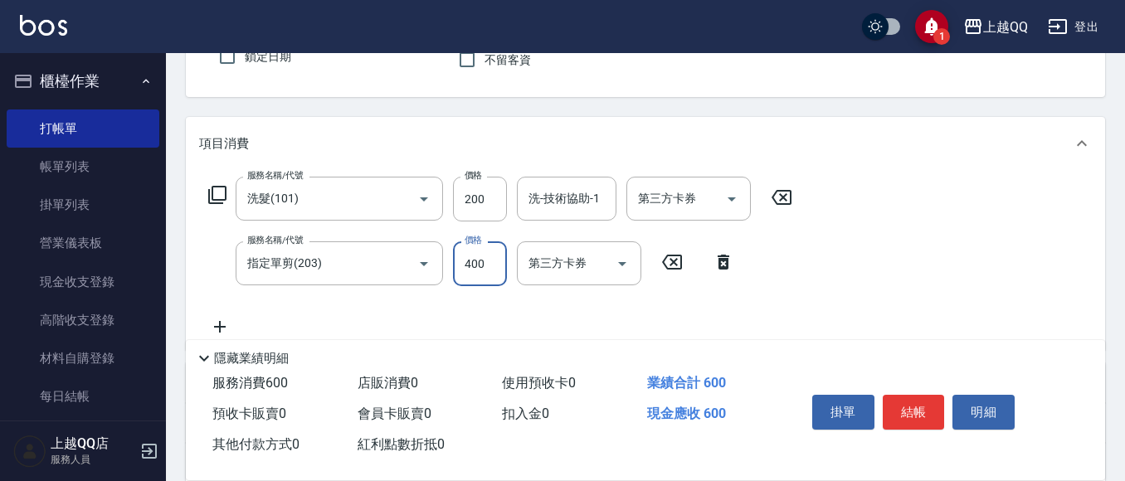
click at [497, 267] on input "400" at bounding box center [480, 263] width 54 height 45
type input "350"
click at [488, 205] on input "200" at bounding box center [480, 199] width 54 height 45
type input "230"
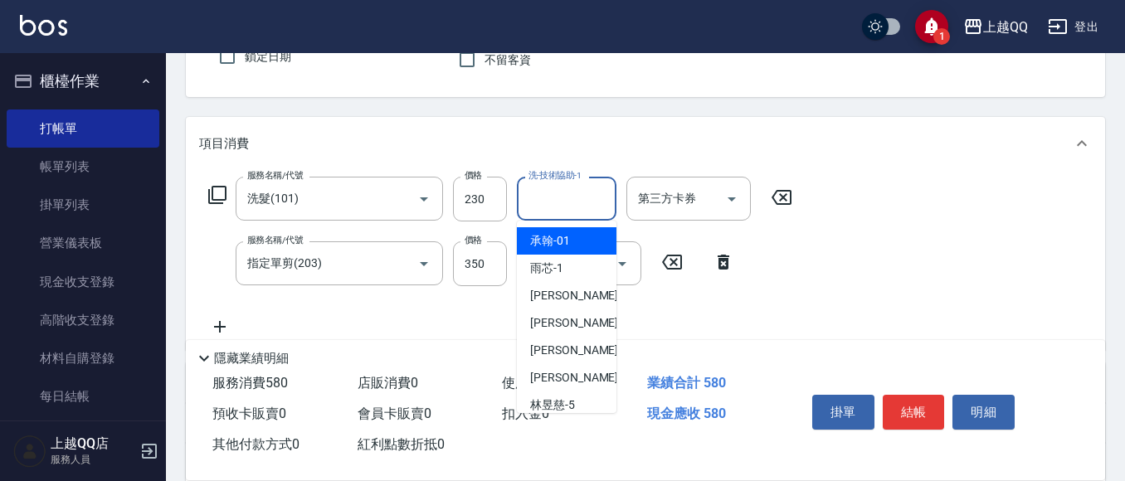
click at [539, 209] on input "洗-技術協助-1" at bounding box center [566, 198] width 85 height 29
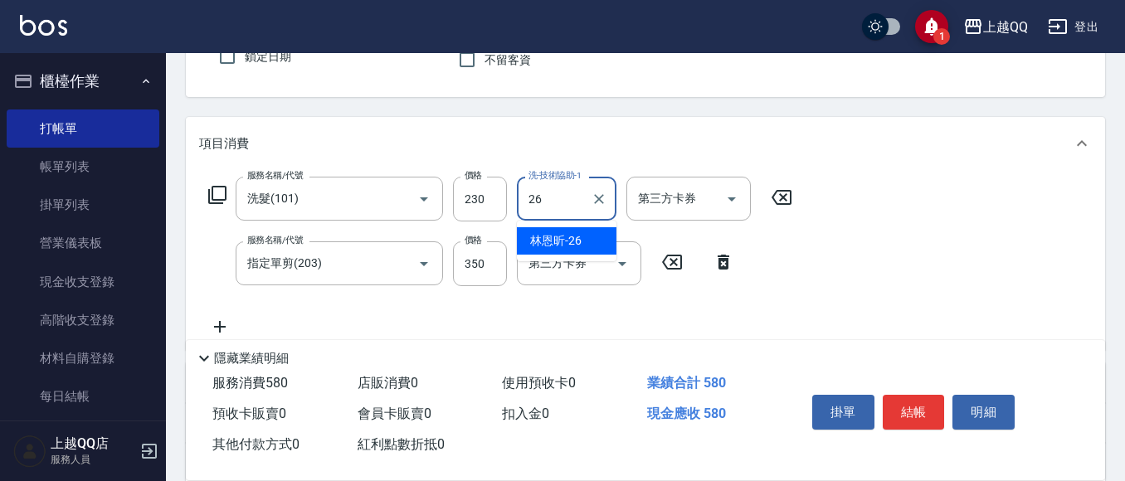
click at [552, 247] on span "[PERSON_NAME]-26" at bounding box center [555, 240] width 51 height 17
type input "林恩昕-26"
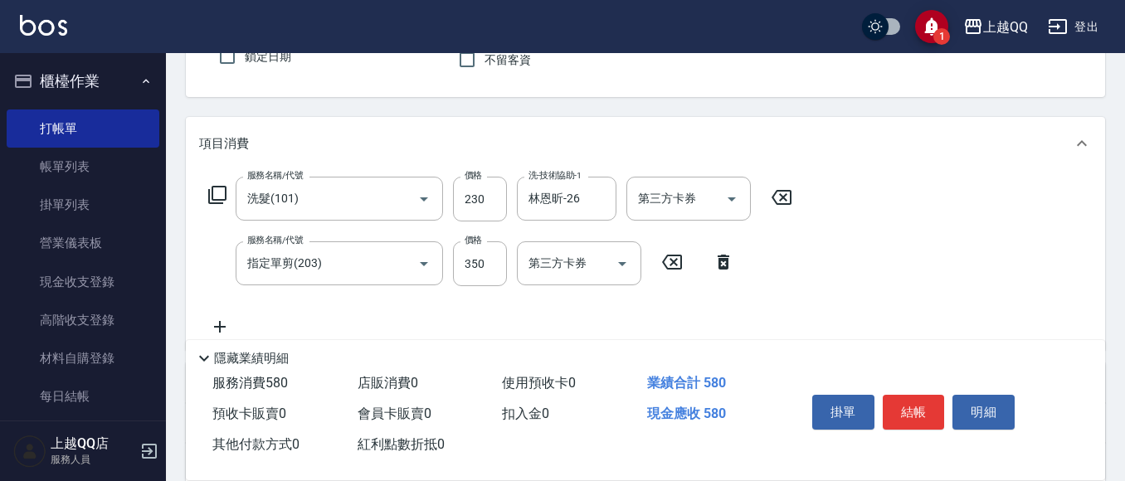
drag, startPoint x: 1119, startPoint y: 319, endPoint x: 1128, endPoint y: 279, distance: 41.6
click at [1124, 279] on html "1 上越QQ 登出 櫃檯作業 打帳單 帳單列表 掛單列表 營業儀表板 現金收支登錄 高階收支登錄 材料自購登錄 每日結帳 排班表 現場電腦打卡 預約管理 預約…" at bounding box center [562, 283] width 1125 height 877
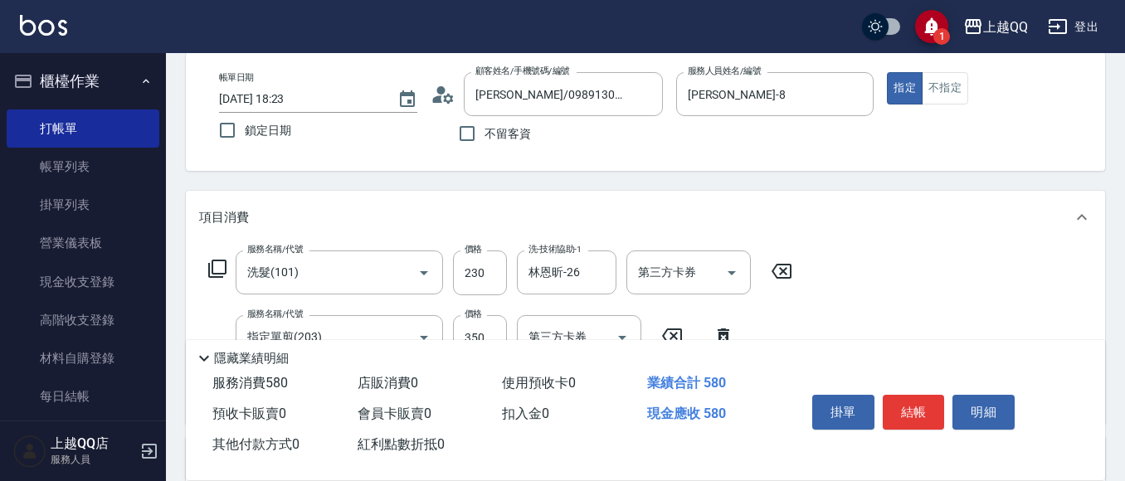
scroll to position [79, 0]
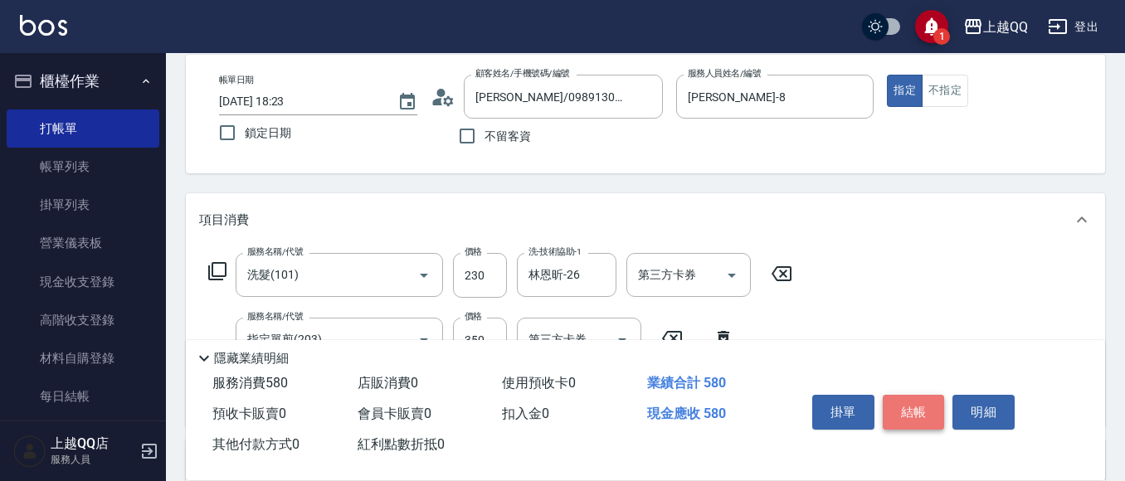
click at [889, 406] on button "結帳" at bounding box center [913, 412] width 62 height 35
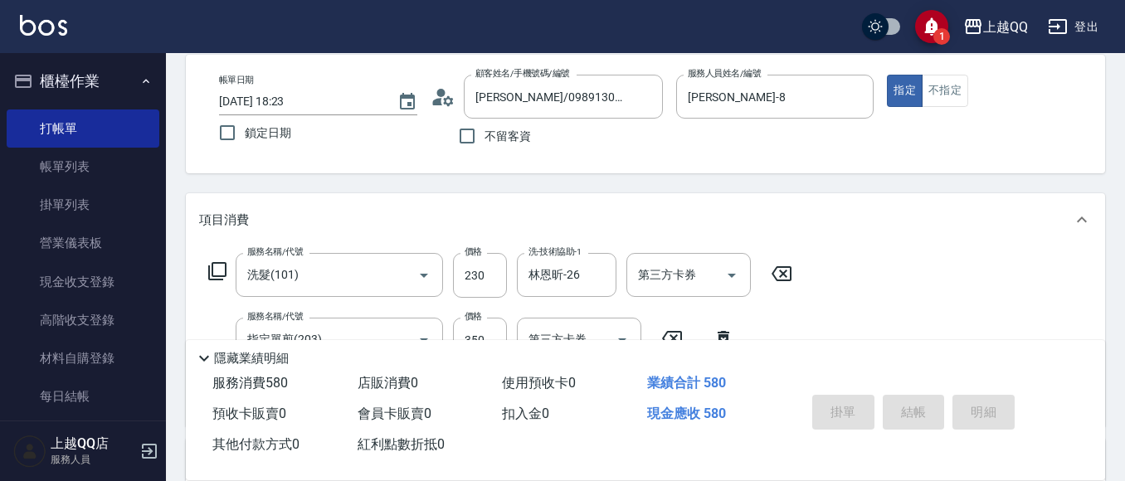
type input "[DATE] 18:24"
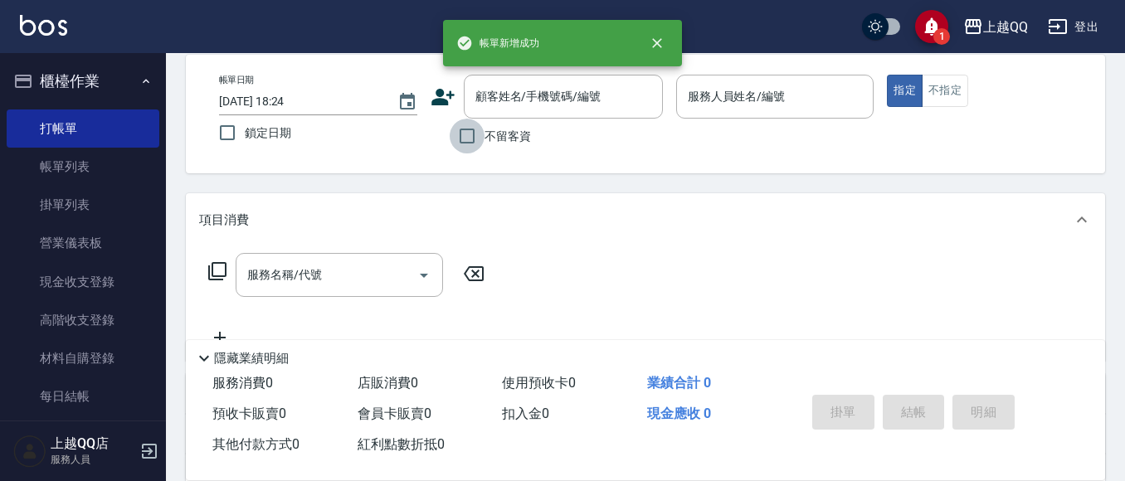
click at [466, 132] on input "不留客資" at bounding box center [467, 136] width 35 height 35
checkbox input "true"
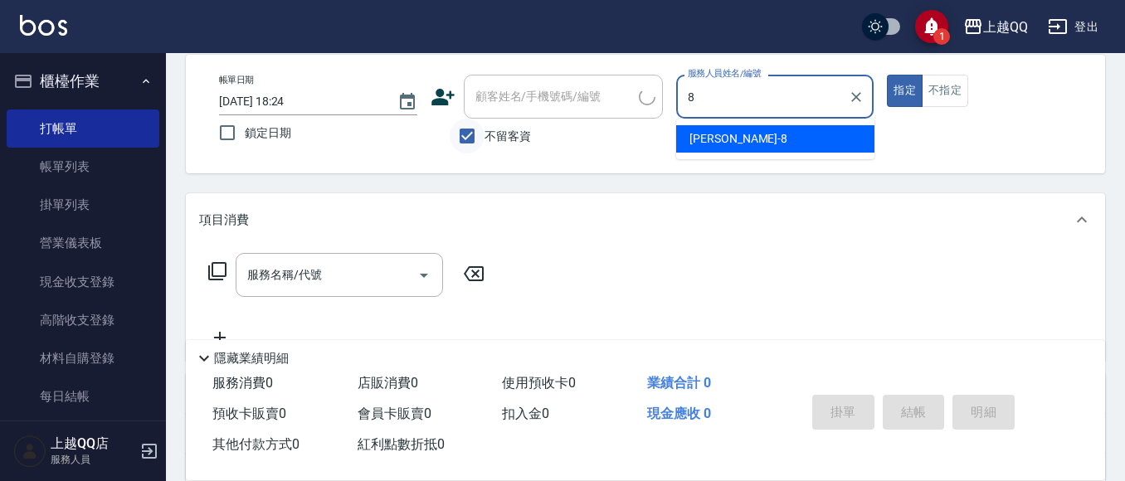
type input "[PERSON_NAME]-8"
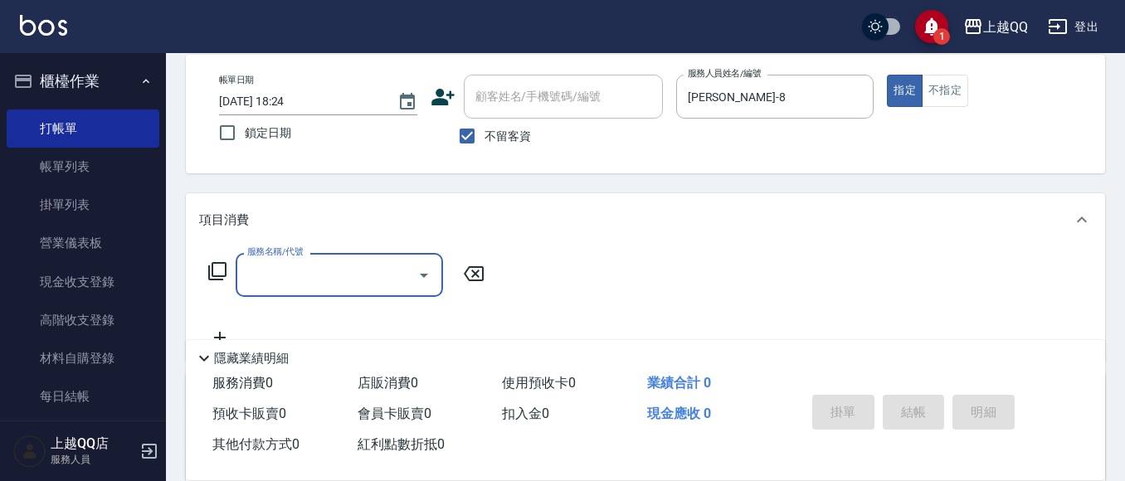
click at [219, 272] on icon at bounding box center [217, 271] width 20 height 20
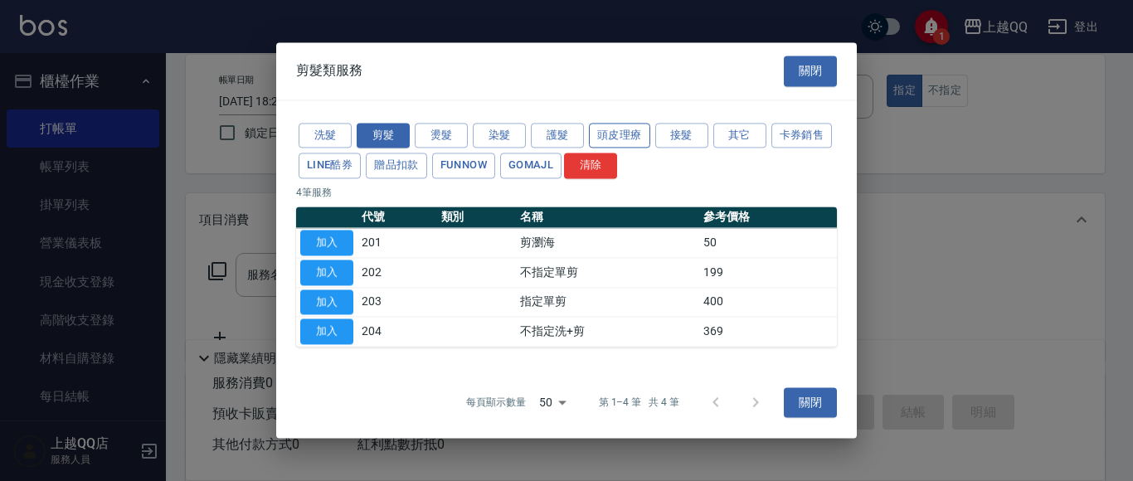
click at [610, 132] on button "頭皮理療" at bounding box center [619, 136] width 61 height 26
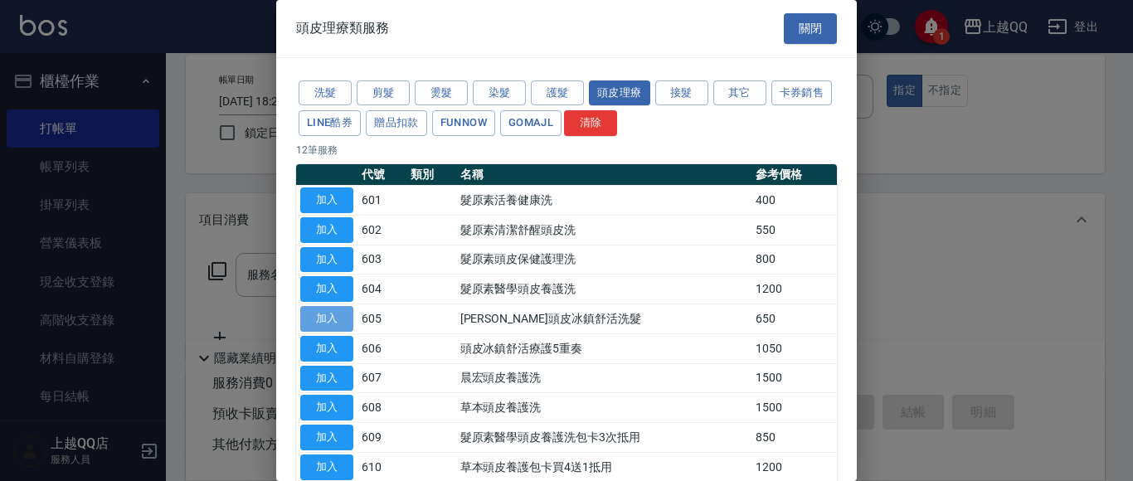
click at [329, 321] on button "加入" at bounding box center [326, 319] width 53 height 26
type input "[PERSON_NAME]頭皮冰鎮舒活洗髮(605)"
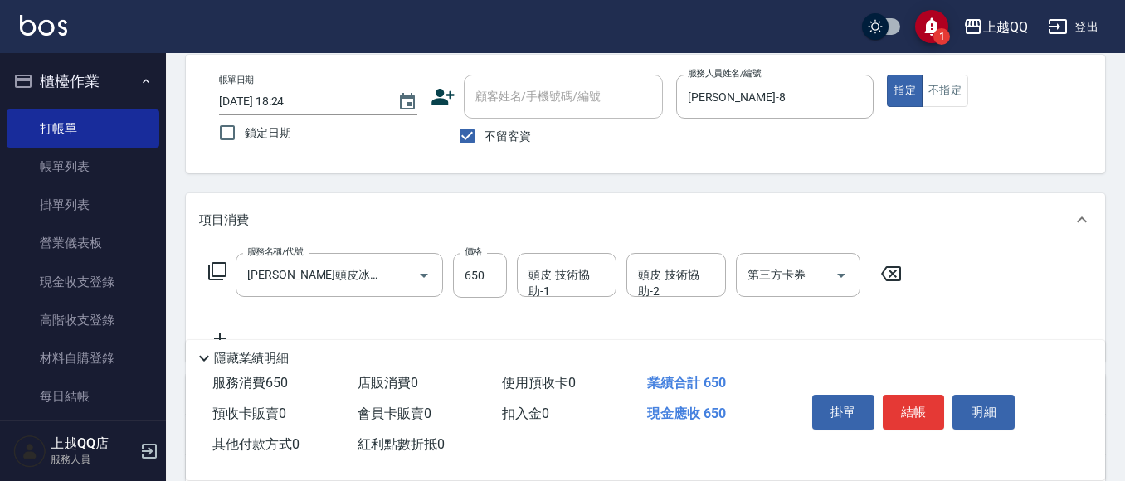
click at [215, 261] on icon at bounding box center [217, 271] width 20 height 20
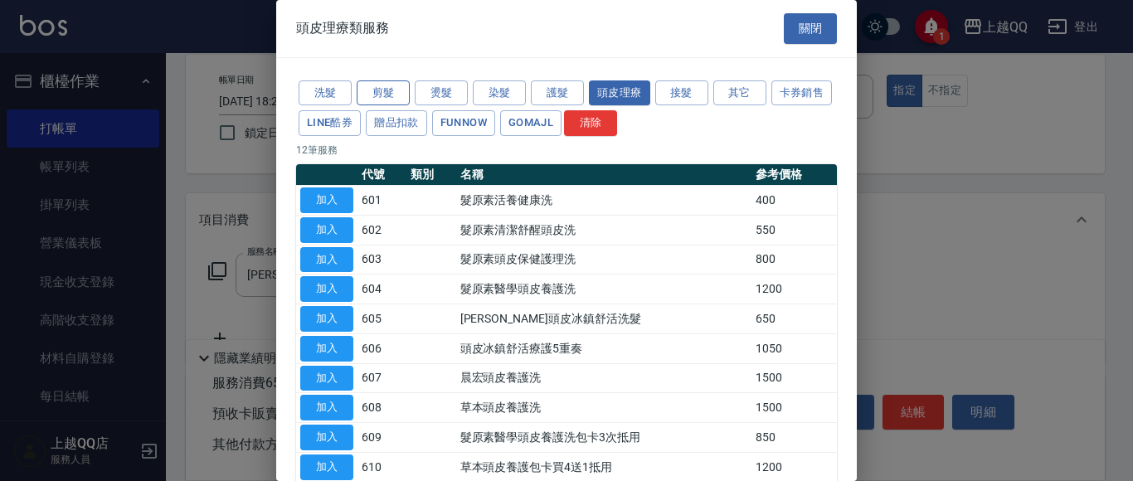
click at [388, 93] on button "剪髮" at bounding box center [383, 93] width 53 height 26
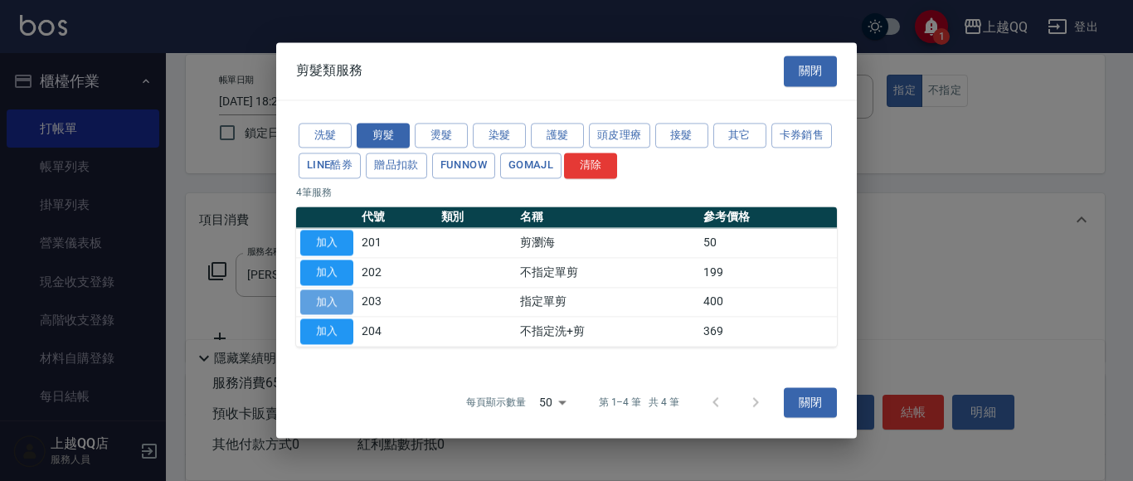
click at [317, 304] on button "加入" at bounding box center [326, 302] width 53 height 26
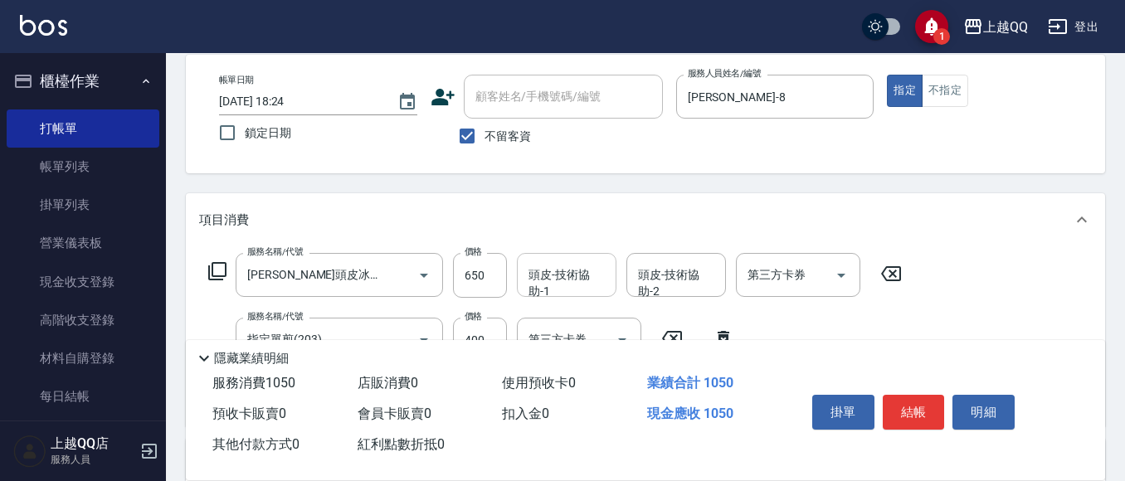
click at [522, 275] on div "頭皮-技術協助-1" at bounding box center [567, 275] width 100 height 44
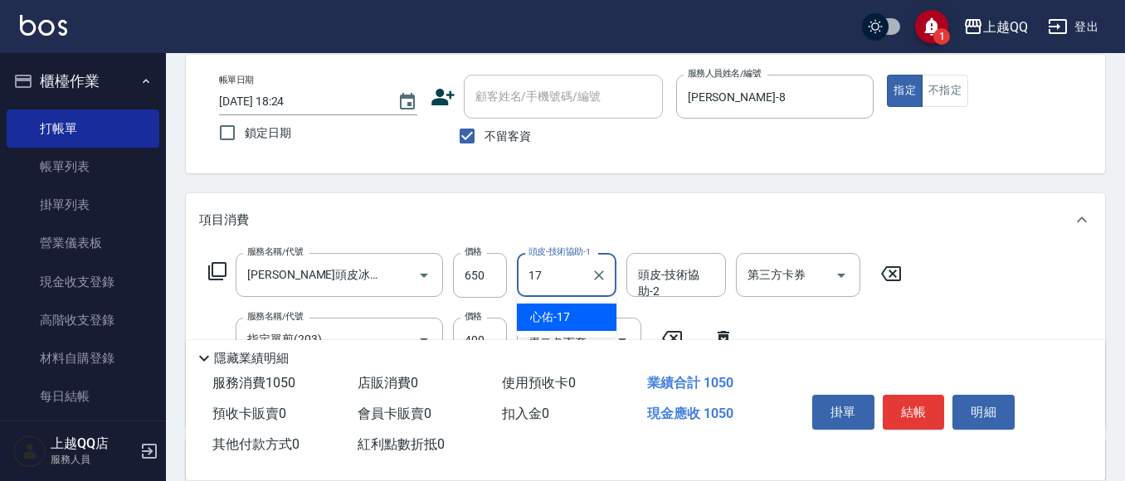
click at [556, 318] on span "心佑 -17" at bounding box center [550, 317] width 40 height 17
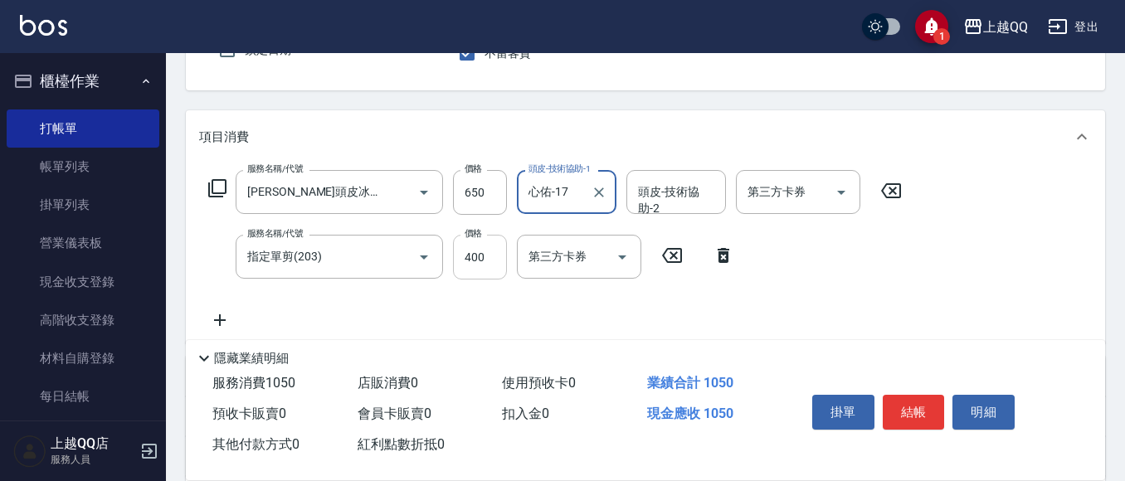
type input "心佑-17"
click at [490, 261] on input "400" at bounding box center [480, 257] width 54 height 45
type input "350"
click at [908, 404] on button "結帳" at bounding box center [913, 412] width 62 height 35
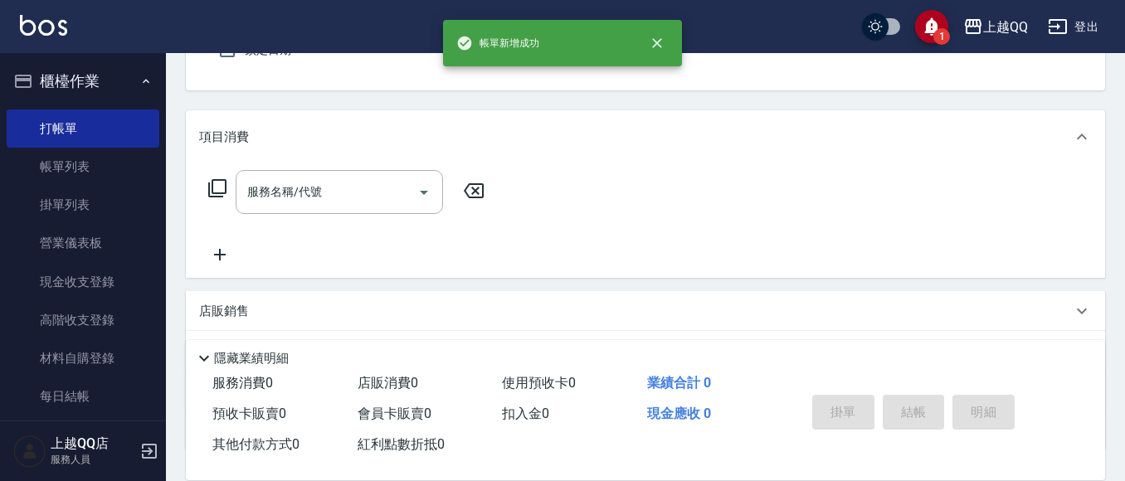
scroll to position [161, 0]
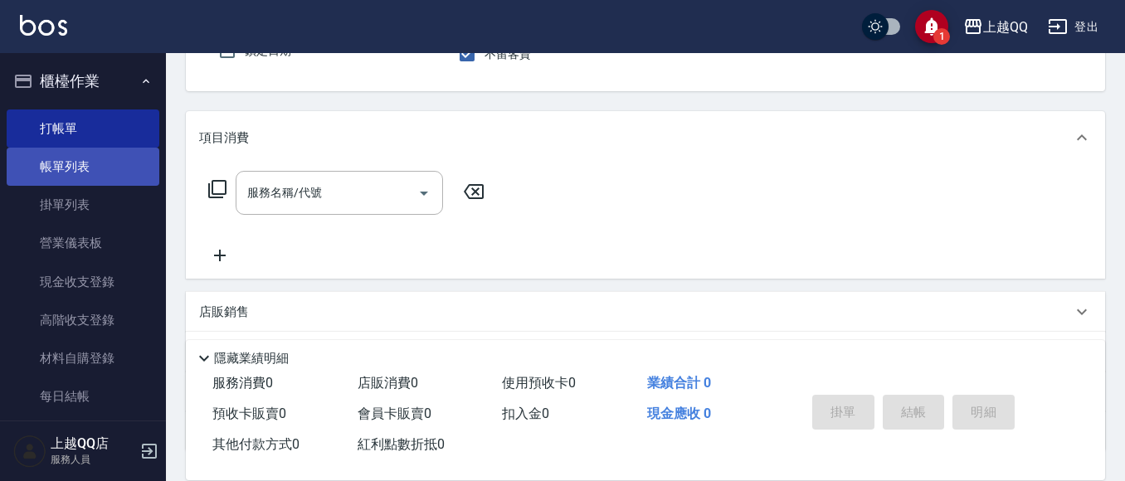
click at [49, 168] on link "帳單列表" at bounding box center [83, 167] width 153 height 38
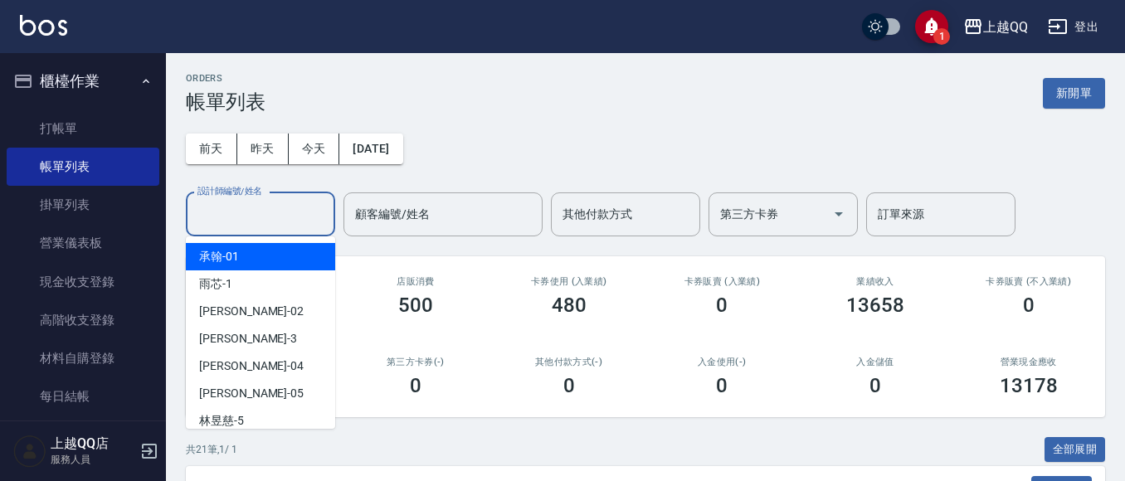
click at [264, 211] on input "設計師編號/姓名" at bounding box center [260, 214] width 134 height 29
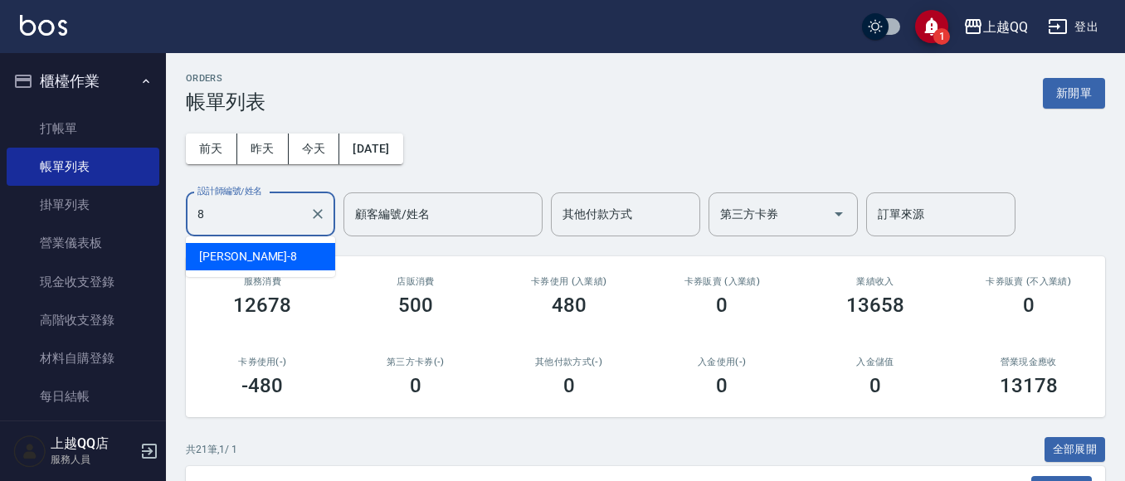
click at [278, 262] on div "[PERSON_NAME] -8" at bounding box center [260, 256] width 149 height 27
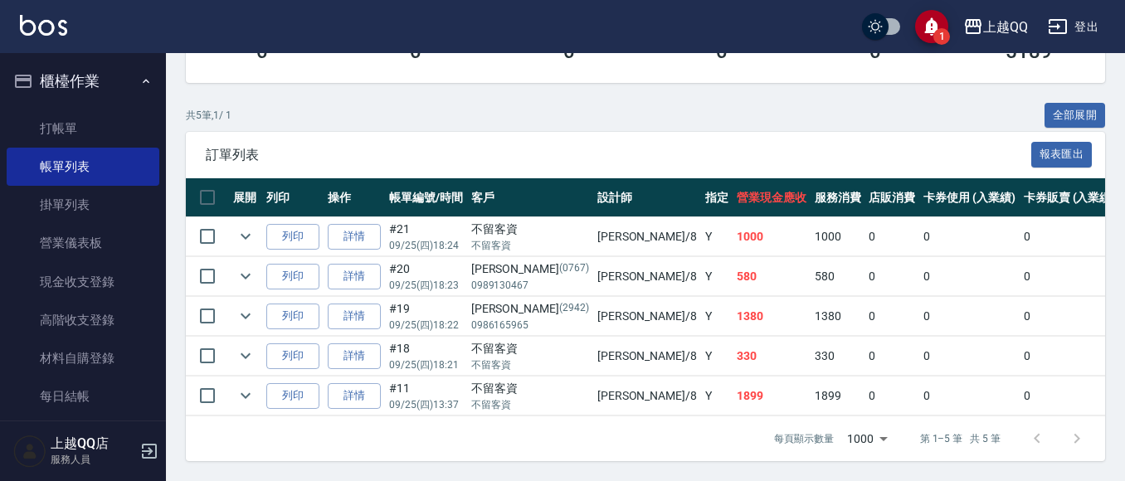
scroll to position [348, 0]
type input "[PERSON_NAME]-8"
click at [366, 343] on link "詳情" at bounding box center [354, 356] width 53 height 26
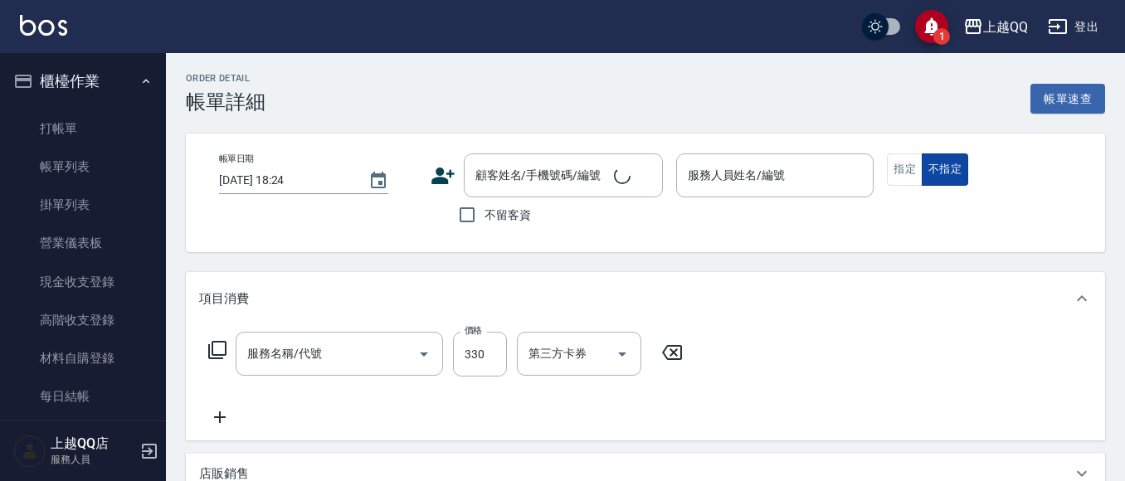
type input "[DATE] 18:21"
checkbox input "true"
type input "[PERSON_NAME]-8"
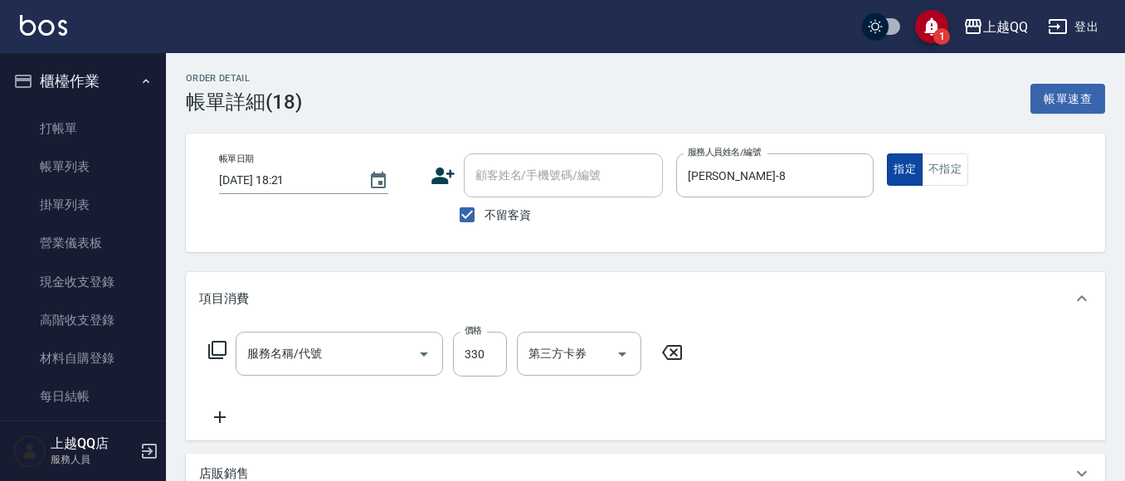
type input "洗髮(101)"
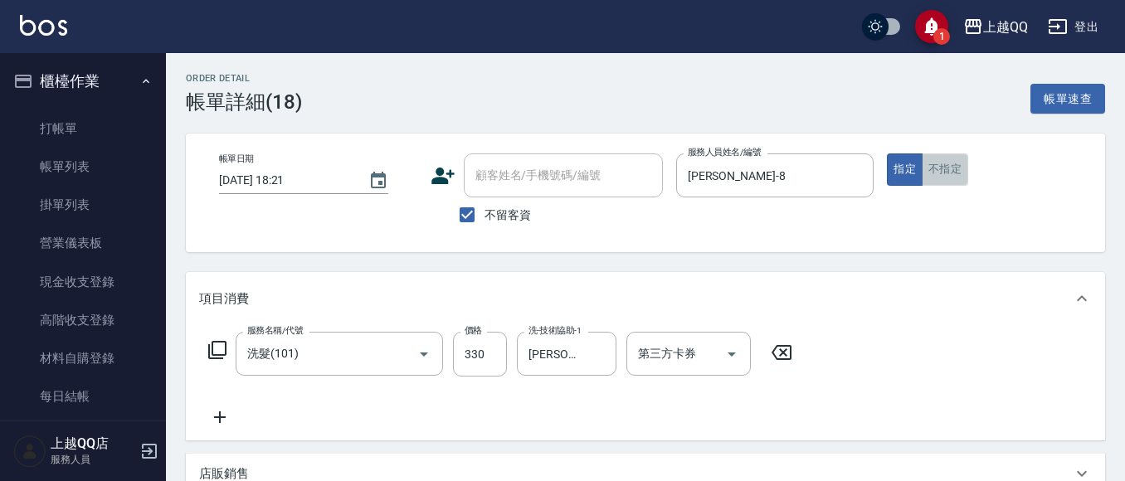
click at [949, 163] on button "不指定" at bounding box center [944, 169] width 46 height 32
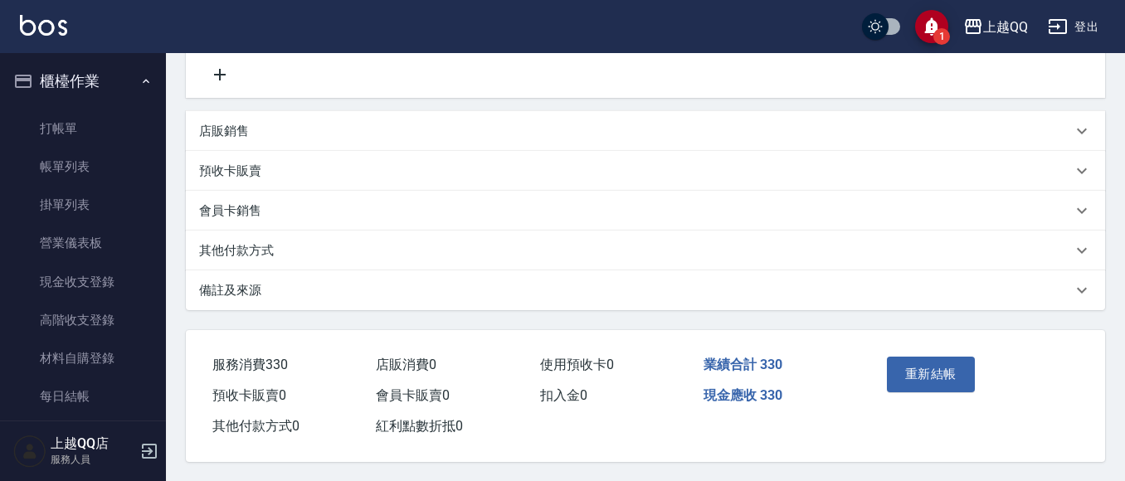
scroll to position [351, 0]
click at [948, 370] on button "重新結帳" at bounding box center [931, 373] width 88 height 35
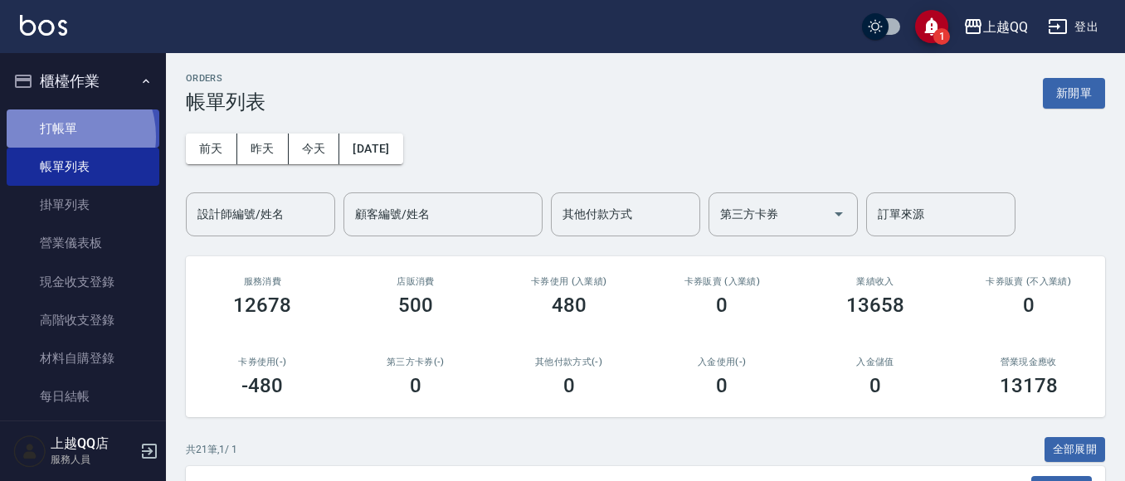
click at [62, 136] on link "打帳單" at bounding box center [83, 128] width 153 height 38
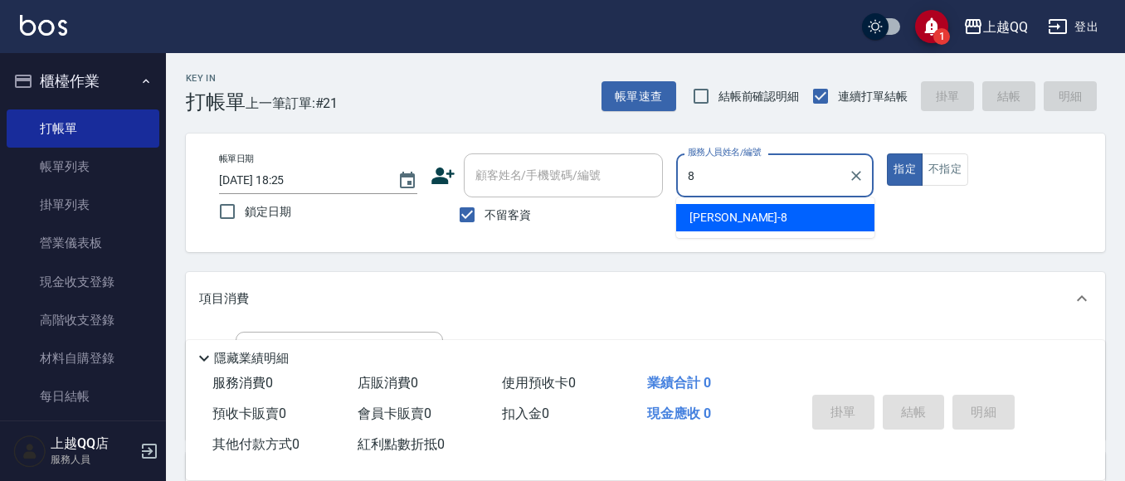
type input "[PERSON_NAME]-8"
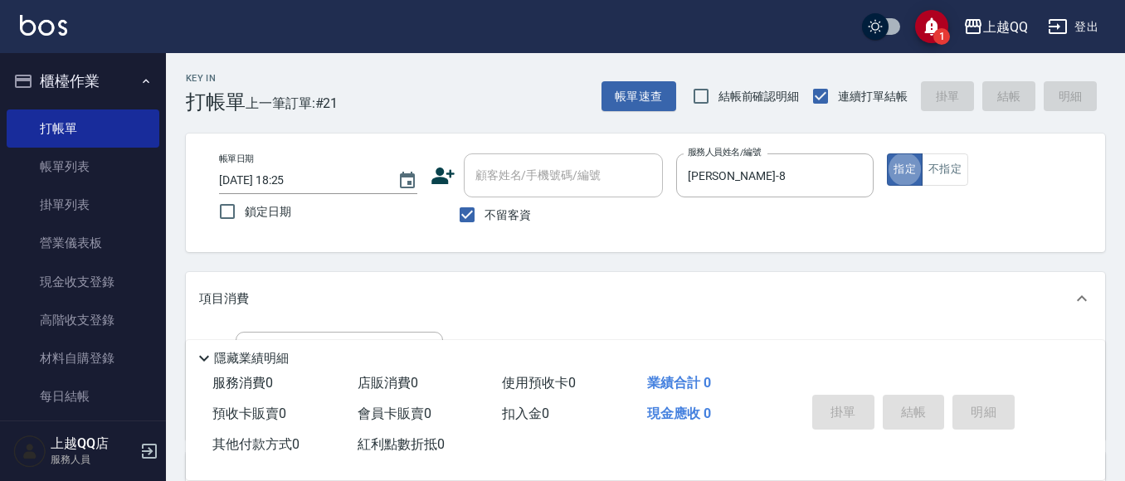
type button "true"
click at [948, 173] on button "不指定" at bounding box center [944, 169] width 46 height 32
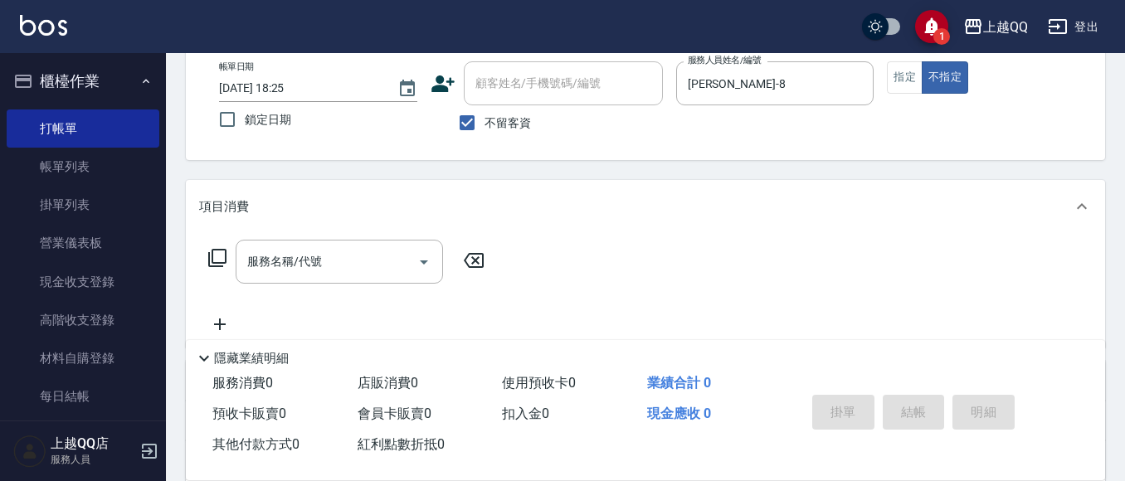
scroll to position [114, 0]
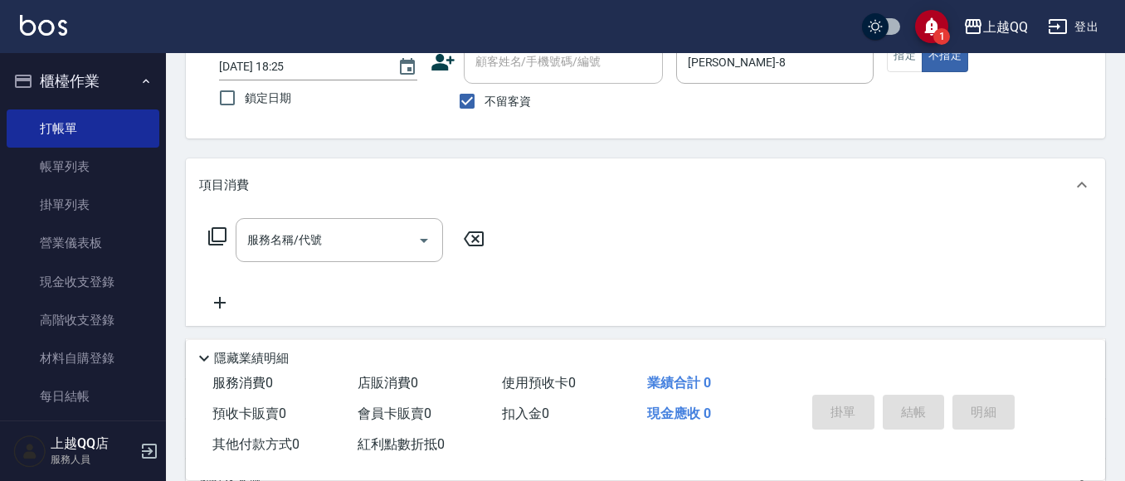
click at [220, 231] on icon at bounding box center [217, 236] width 20 height 20
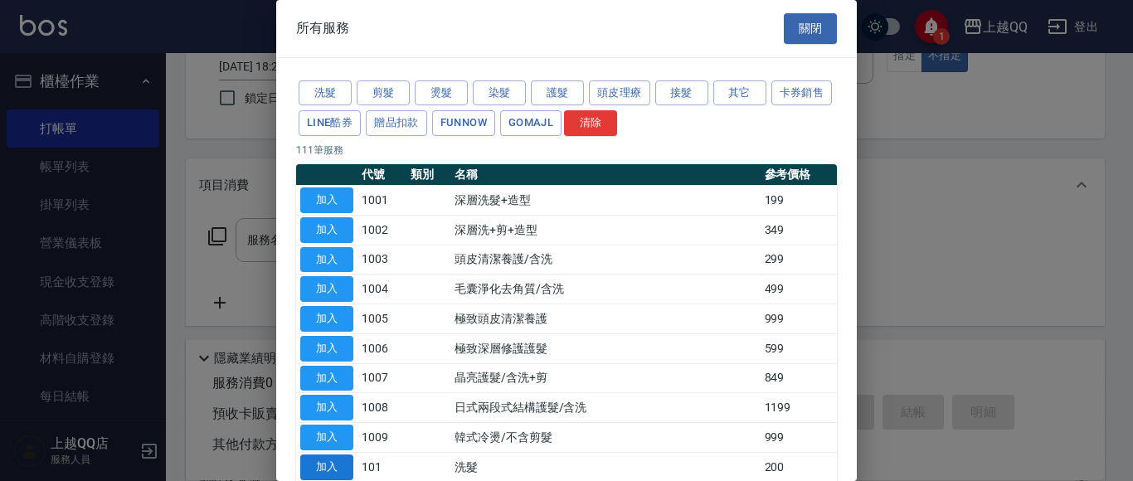
click at [321, 472] on button "加入" at bounding box center [326, 467] width 53 height 26
type input "洗髮(101)"
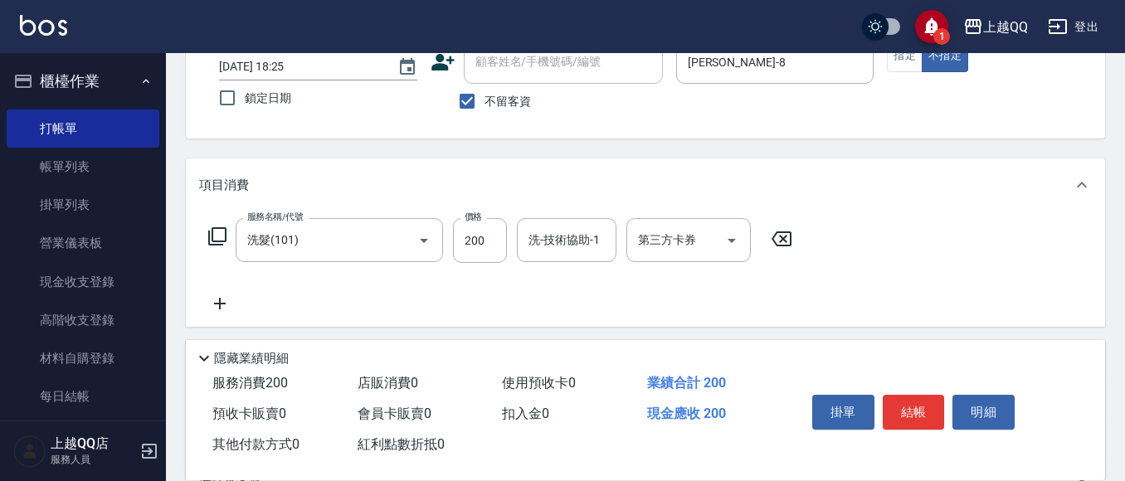
click at [213, 230] on icon at bounding box center [217, 236] width 18 height 18
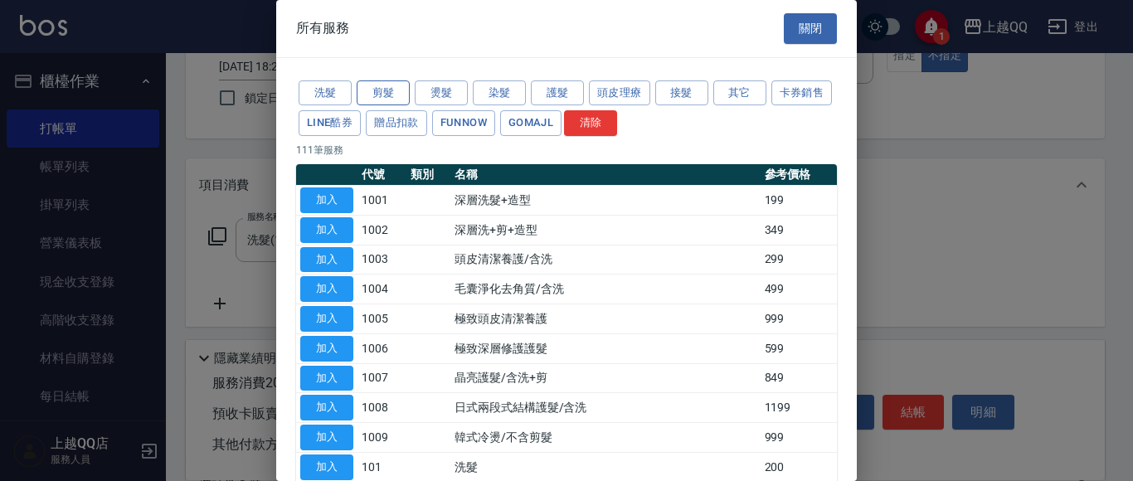
click at [380, 85] on button "剪髮" at bounding box center [383, 93] width 53 height 26
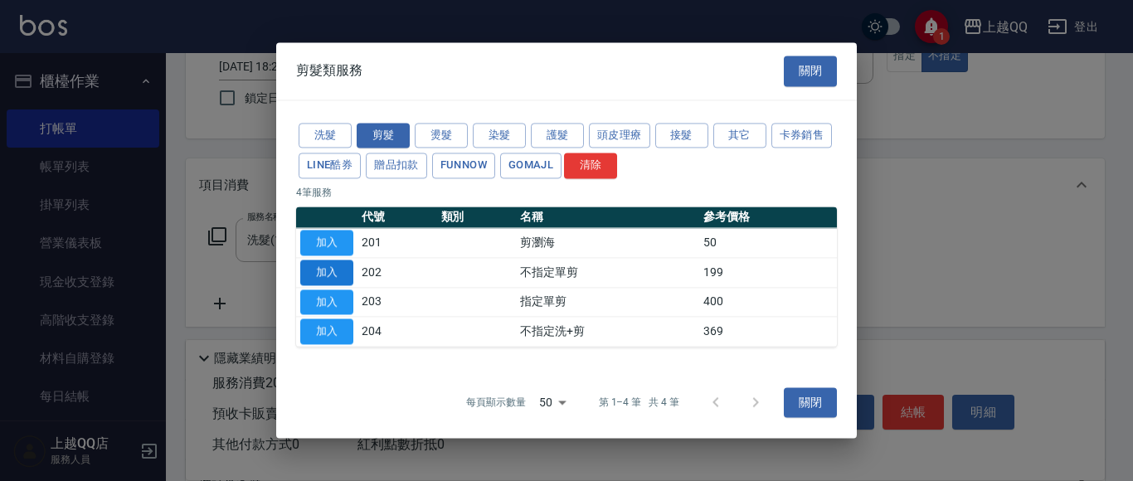
click at [323, 273] on button "加入" at bounding box center [326, 273] width 53 height 26
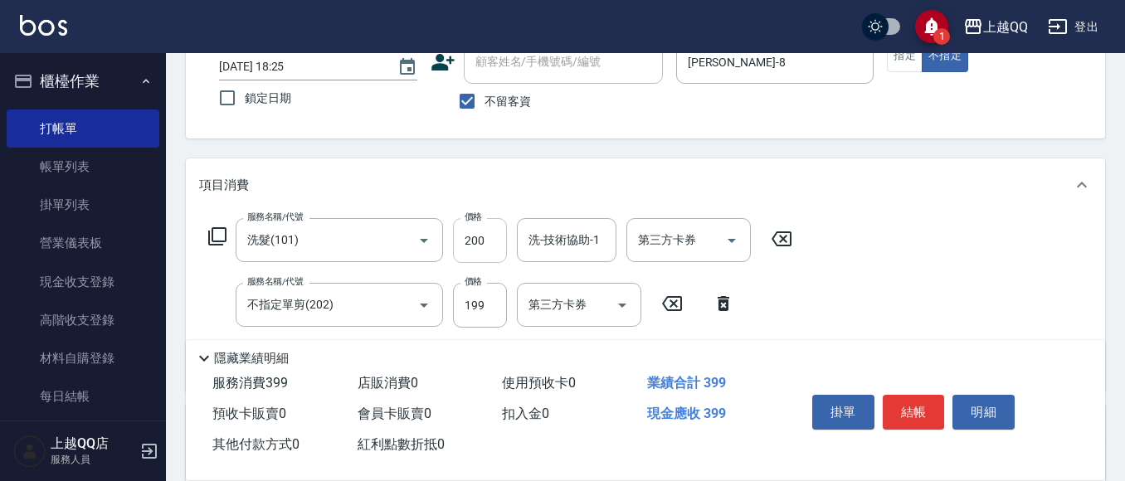
click at [488, 242] on input "200" at bounding box center [480, 240] width 54 height 45
type input "230"
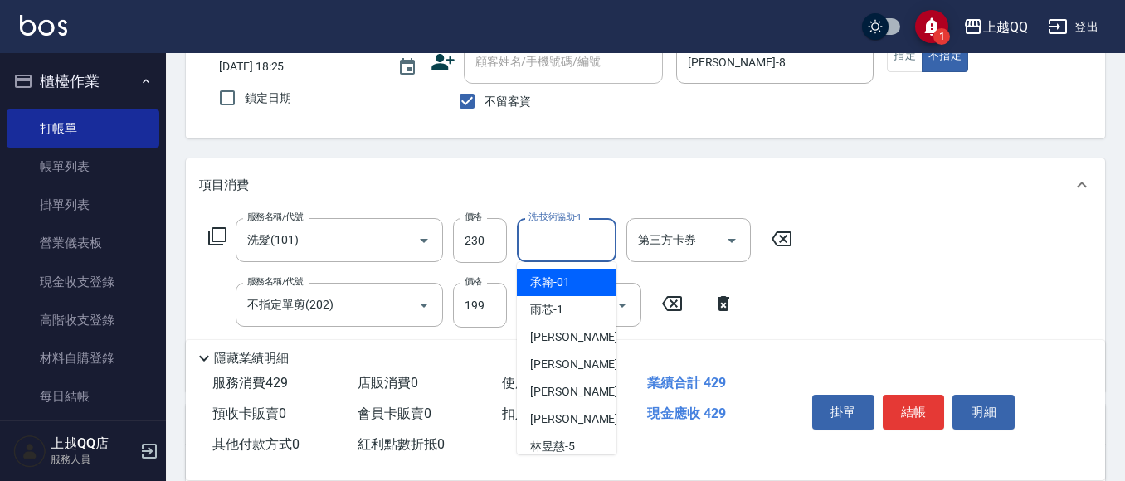
click at [552, 248] on input "洗-技術協助-1" at bounding box center [566, 240] width 85 height 29
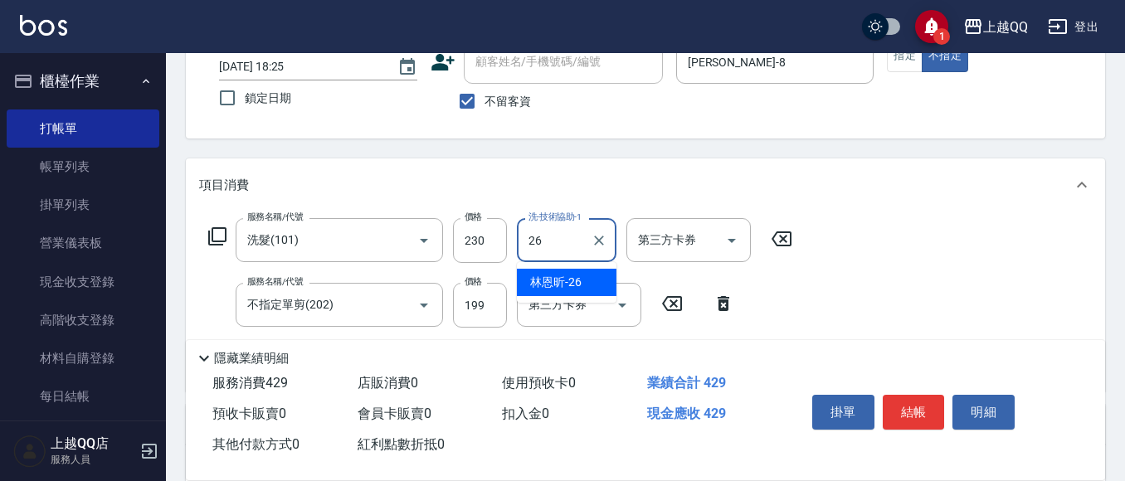
click at [565, 285] on span "[PERSON_NAME]-26" at bounding box center [555, 282] width 51 height 17
type input "林恩昕-26"
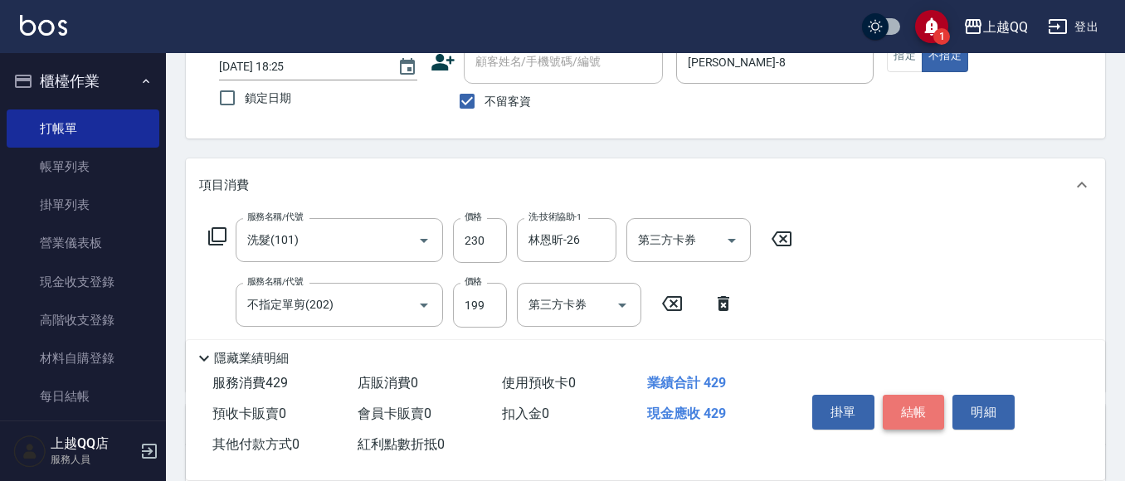
click at [913, 406] on button "結帳" at bounding box center [913, 412] width 62 height 35
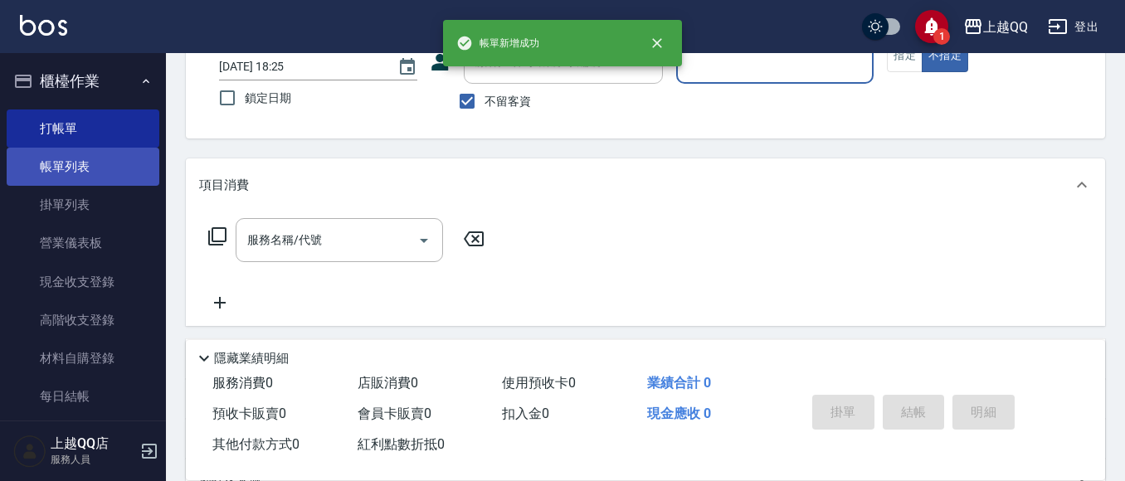
click at [46, 173] on link "帳單列表" at bounding box center [83, 167] width 153 height 38
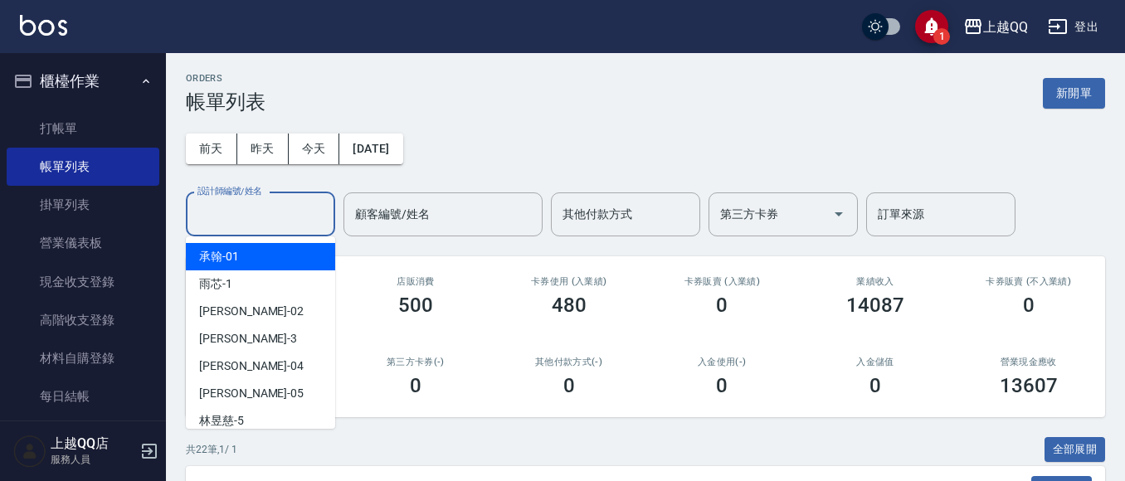
click at [238, 226] on input "設計師編號/姓名" at bounding box center [260, 214] width 134 height 29
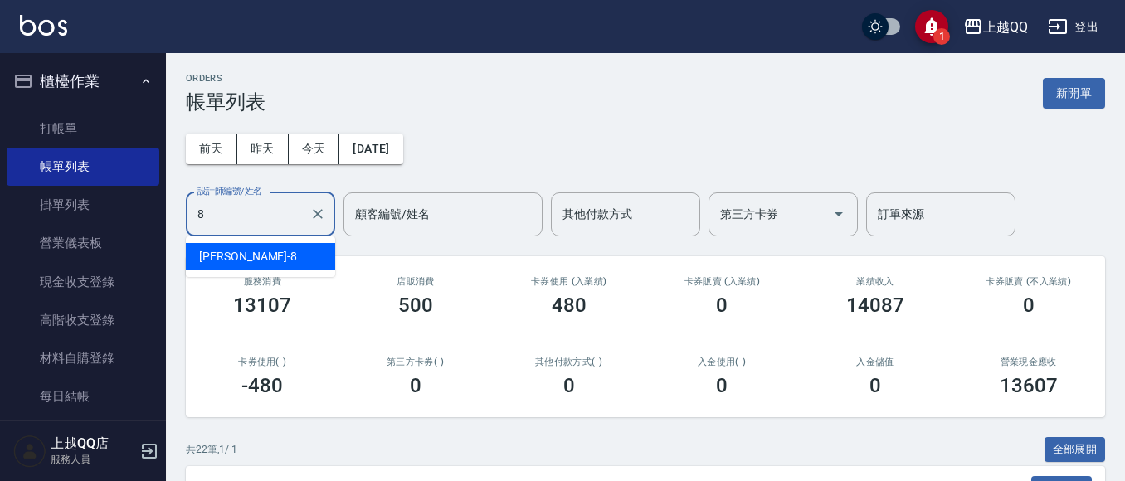
click at [252, 266] on div "[PERSON_NAME] -8" at bounding box center [260, 256] width 149 height 27
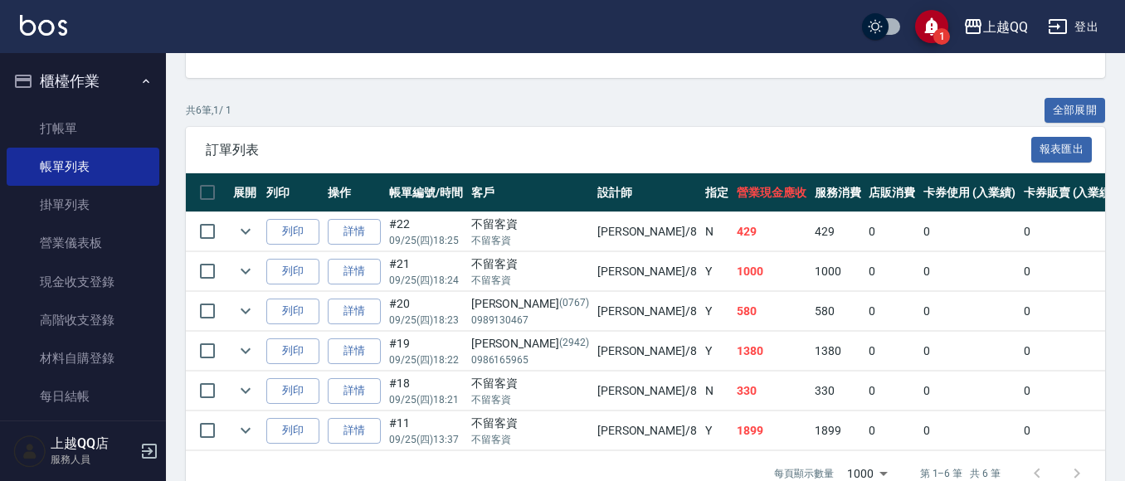
scroll to position [388, 0]
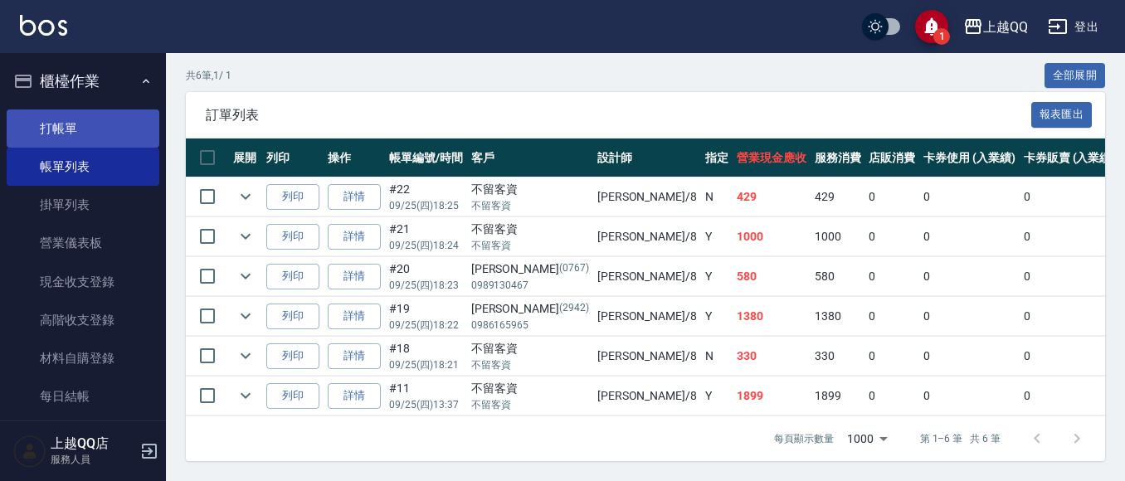
type input "[PERSON_NAME]-8"
click at [49, 129] on link "打帳單" at bounding box center [83, 128] width 153 height 38
